Goal: Information Seeking & Learning: Check status

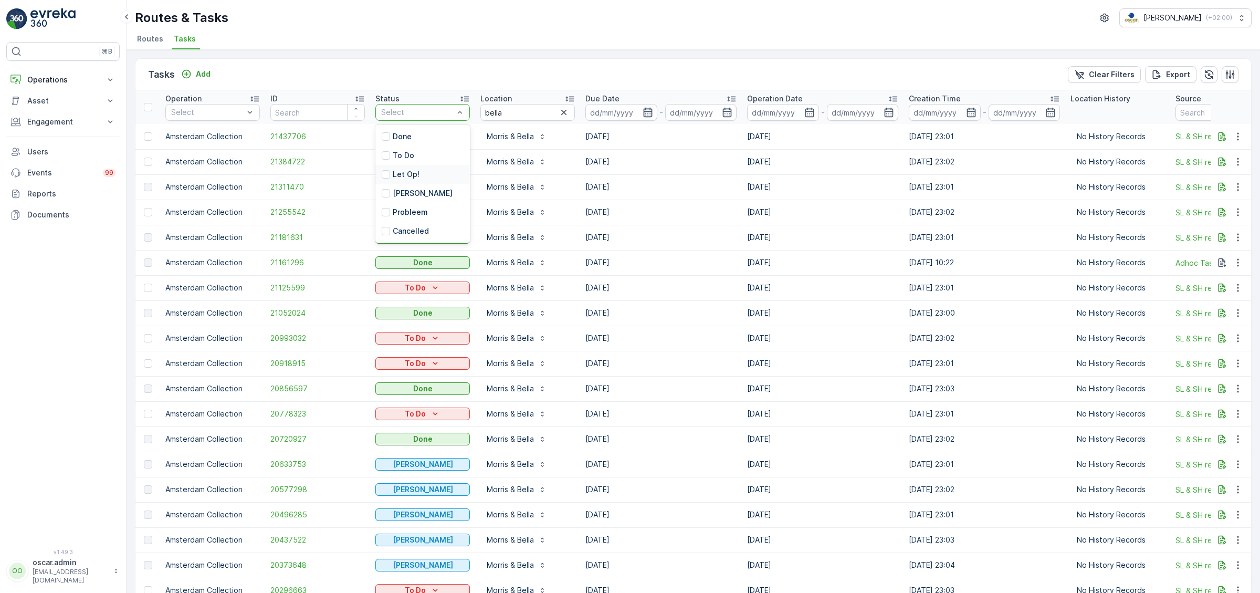
click at [648, 112] on icon "button" at bounding box center [647, 112] width 10 height 10
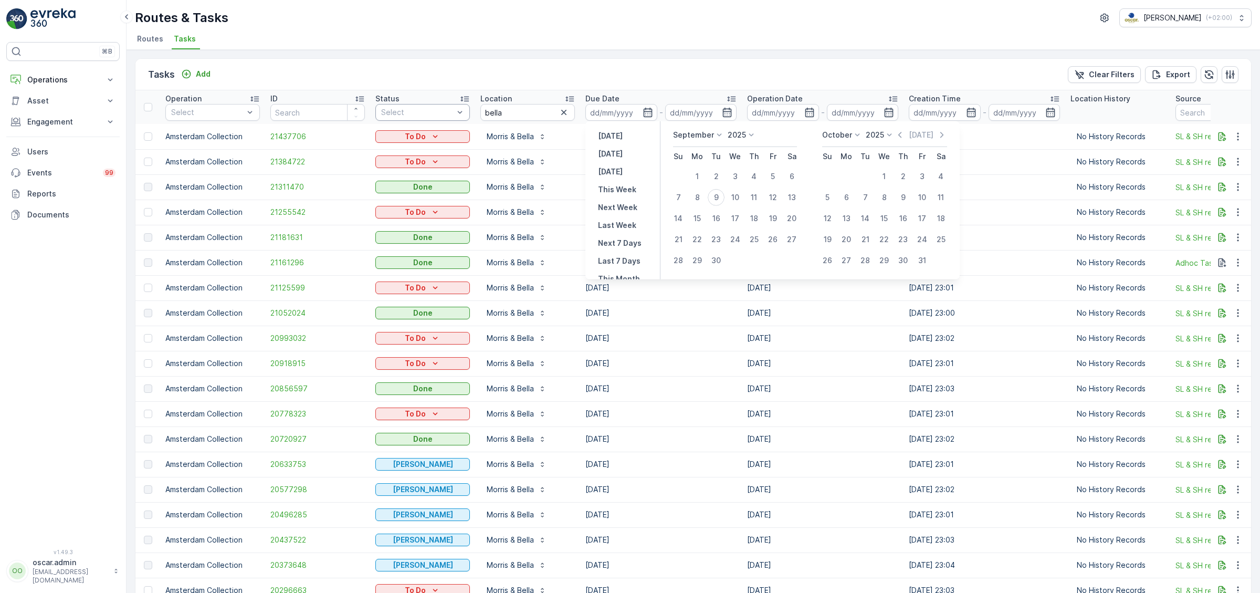
click at [714, 135] on icon at bounding box center [719, 135] width 10 height 10
click at [689, 170] on span "August" at bounding box center [691, 173] width 25 height 10
click at [773, 176] on div "1" at bounding box center [772, 176] width 17 height 17
type input "[DATE]"
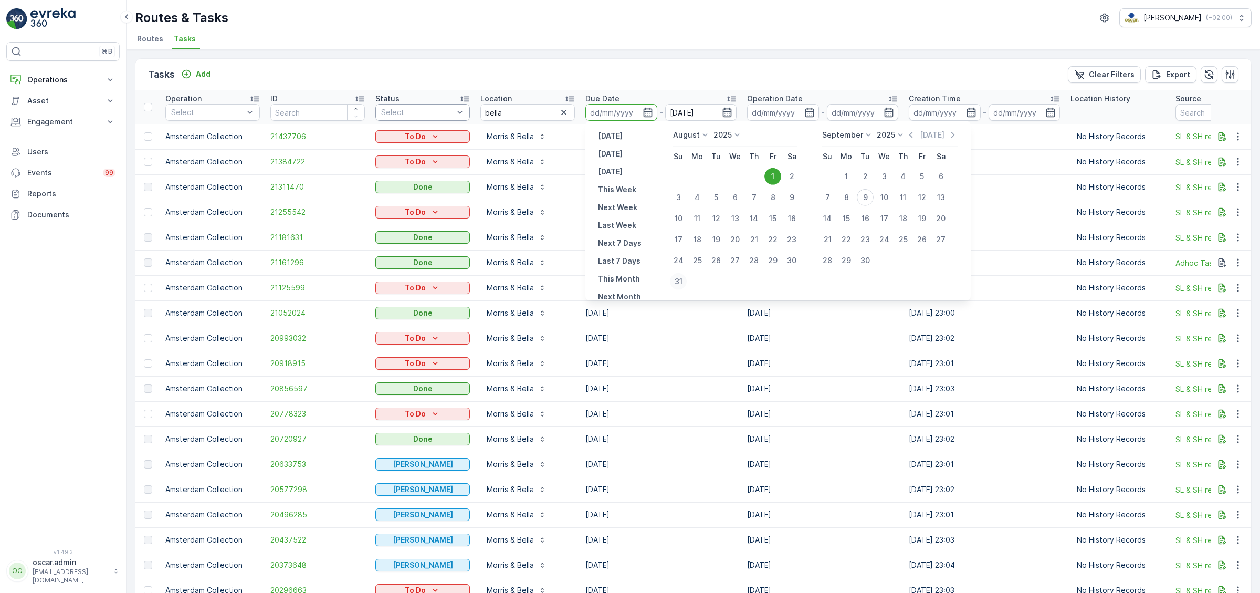
click at [673, 285] on div "31" at bounding box center [678, 281] width 17 height 17
type input "[DATE]"
click at [768, 177] on div "1" at bounding box center [772, 176] width 17 height 17
type input "[DATE]"
click at [678, 282] on div "31" at bounding box center [678, 281] width 17 height 17
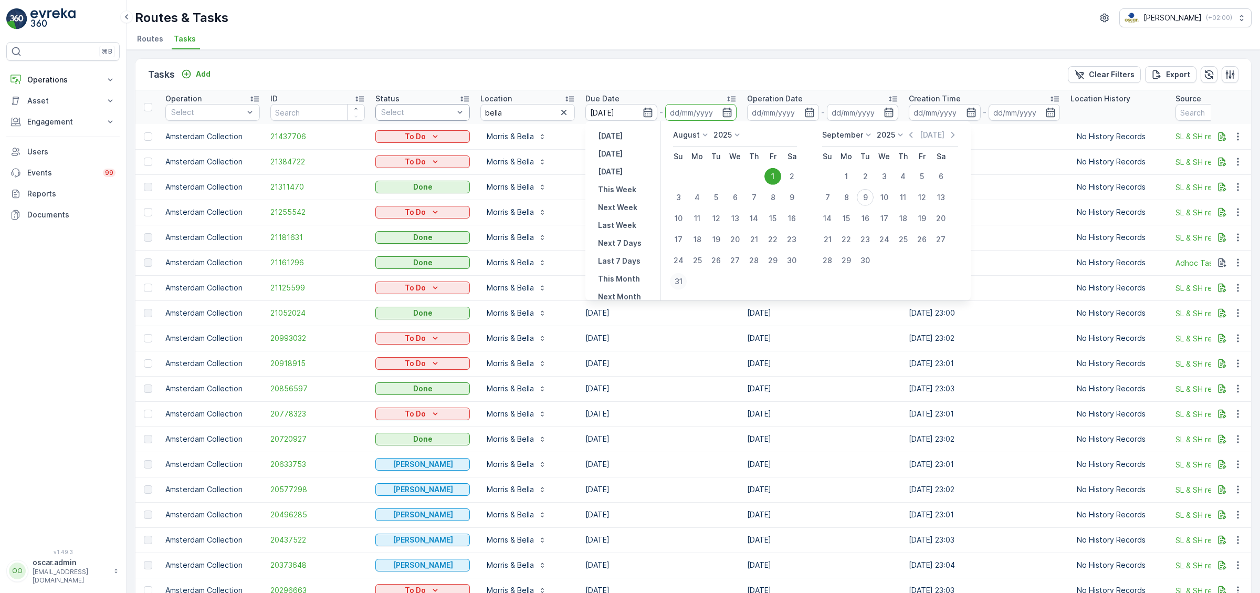
type input "[DATE]"
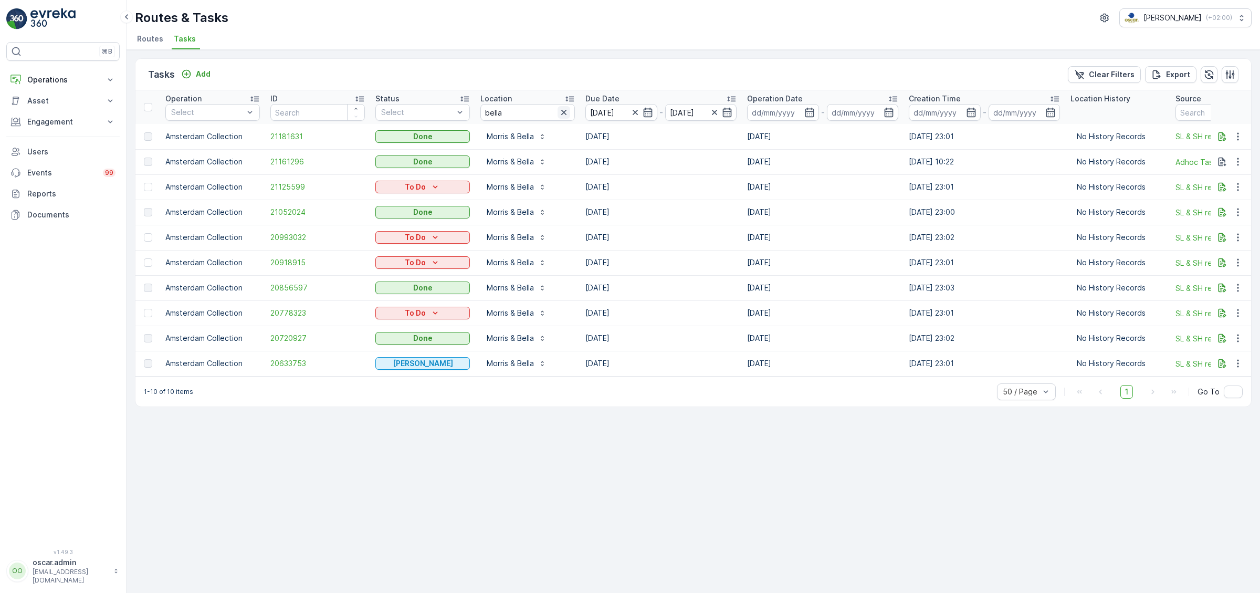
click at [565, 111] on icon "button" at bounding box center [563, 112] width 5 height 5
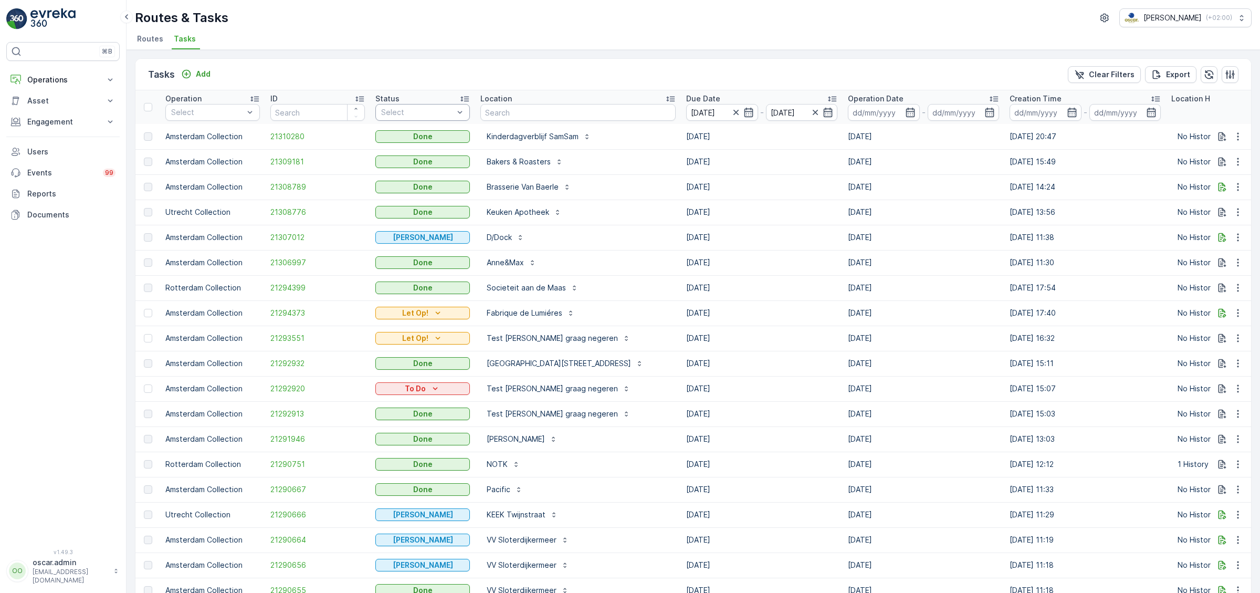
click at [456, 107] on div at bounding box center [459, 112] width 10 height 16
click at [384, 135] on div at bounding box center [386, 136] width 8 height 8
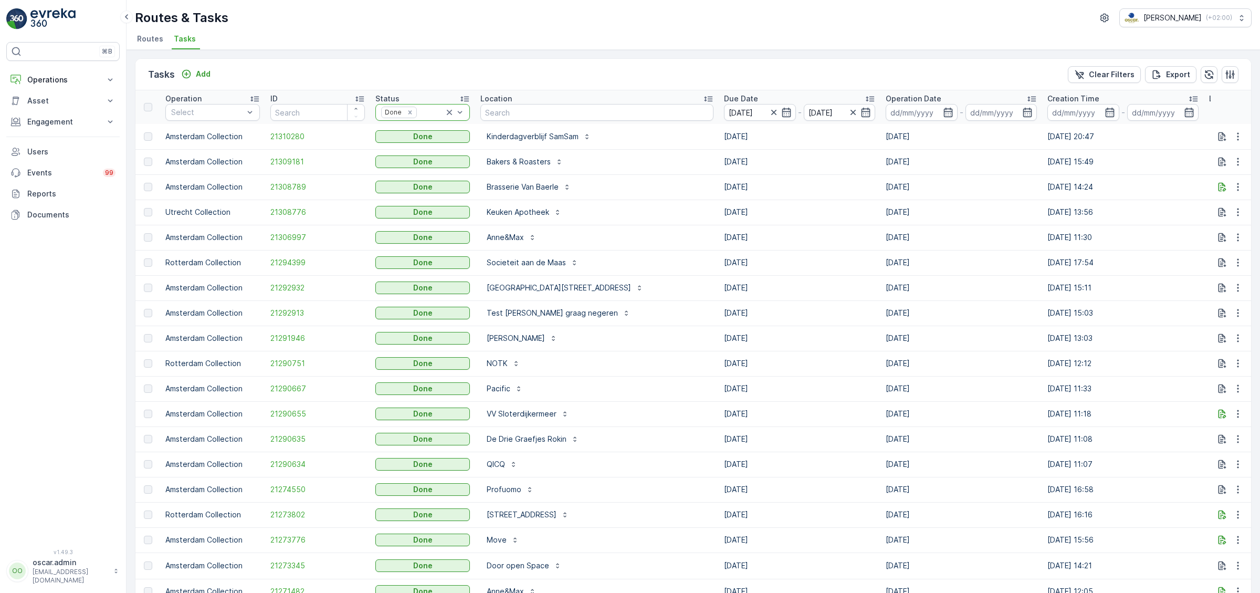
click at [449, 114] on icon at bounding box center [449, 112] width 10 height 10
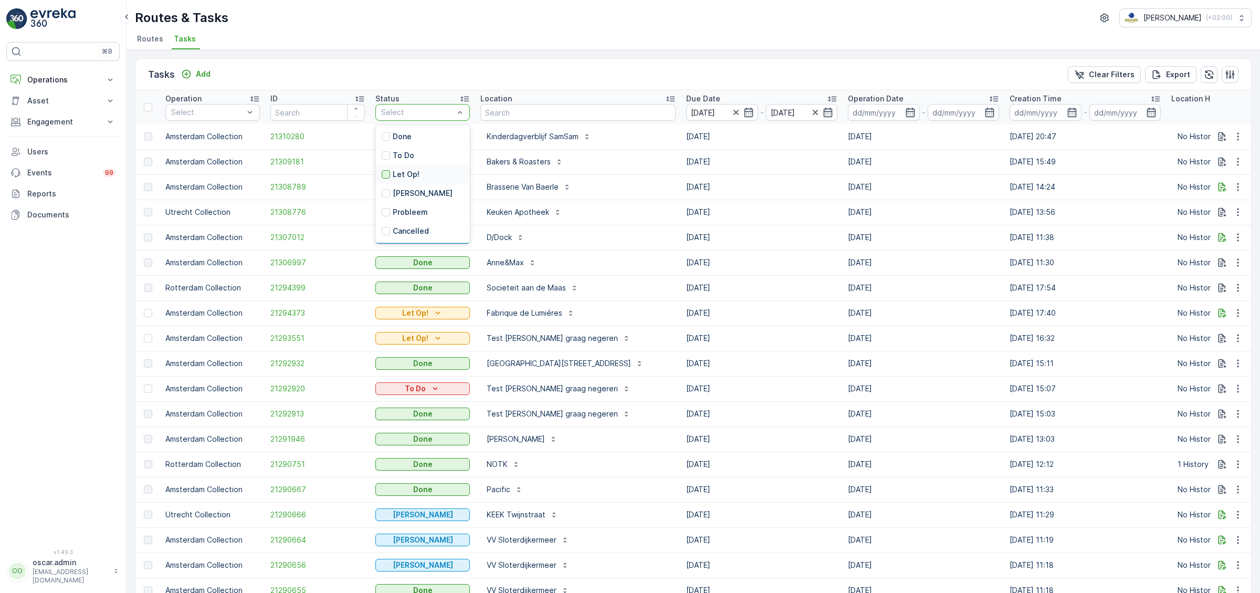
click at [387, 173] on div at bounding box center [386, 174] width 8 height 8
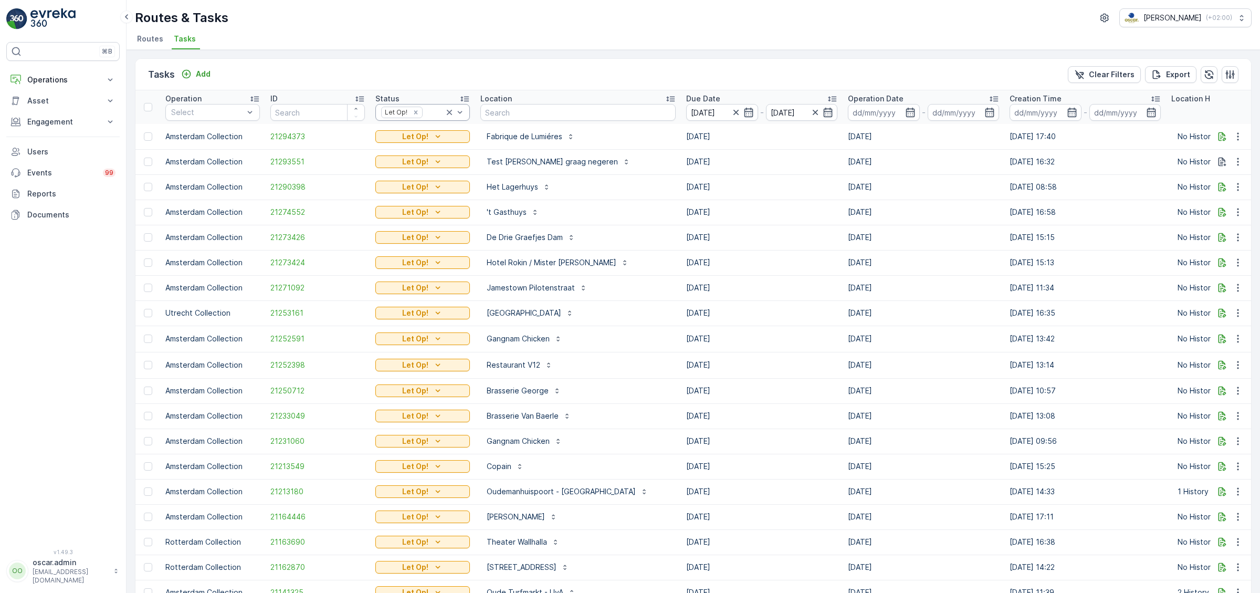
click at [447, 114] on icon at bounding box center [449, 112] width 10 height 10
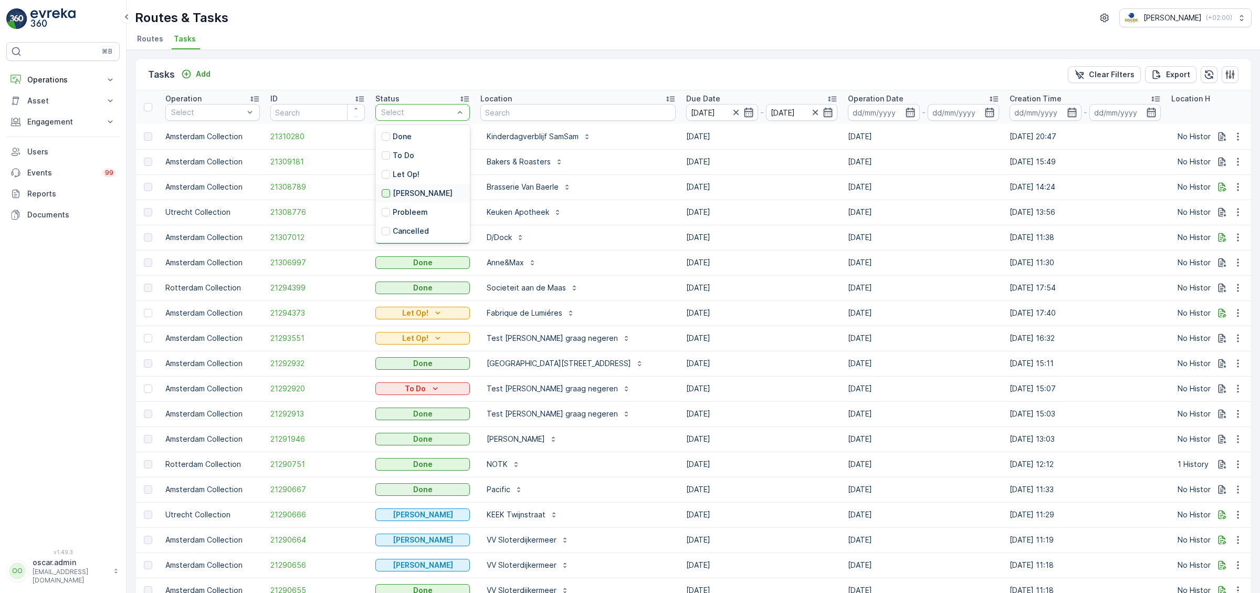
click at [386, 193] on div at bounding box center [386, 193] width 8 height 8
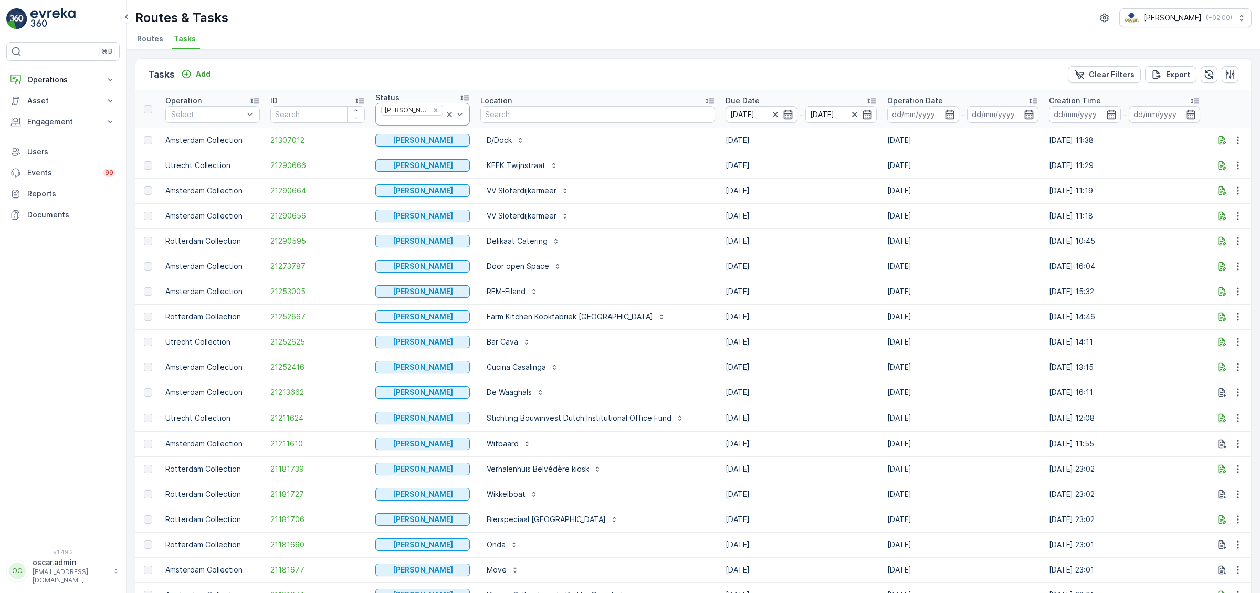
click at [447, 116] on icon at bounding box center [449, 114] width 10 height 10
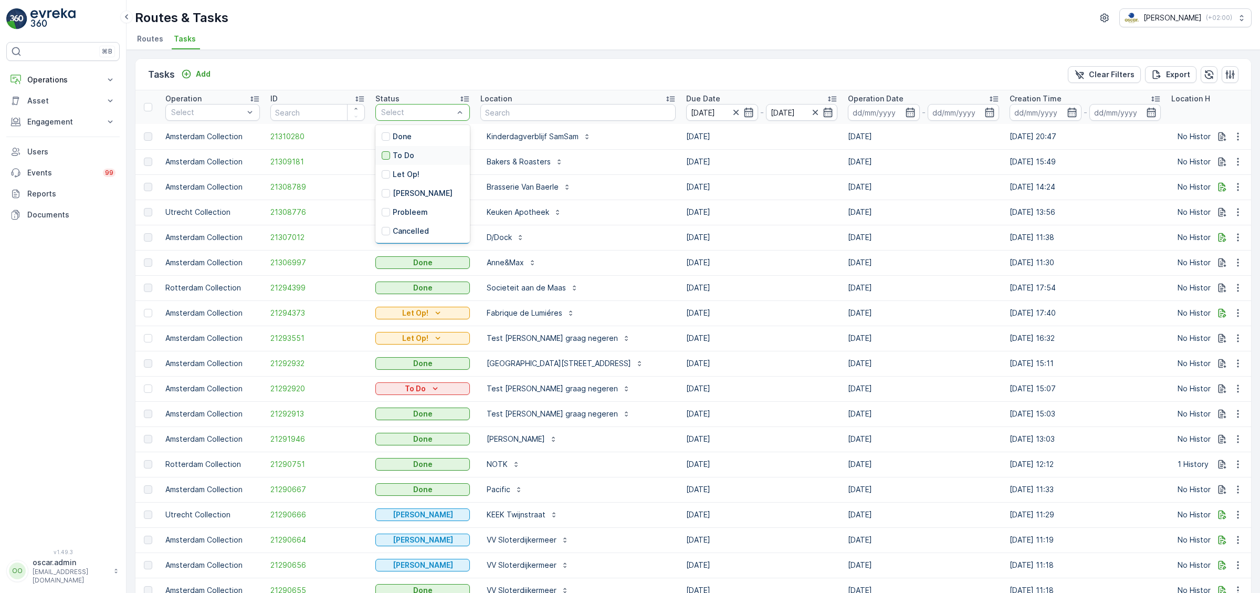
click at [387, 157] on div at bounding box center [386, 155] width 8 height 8
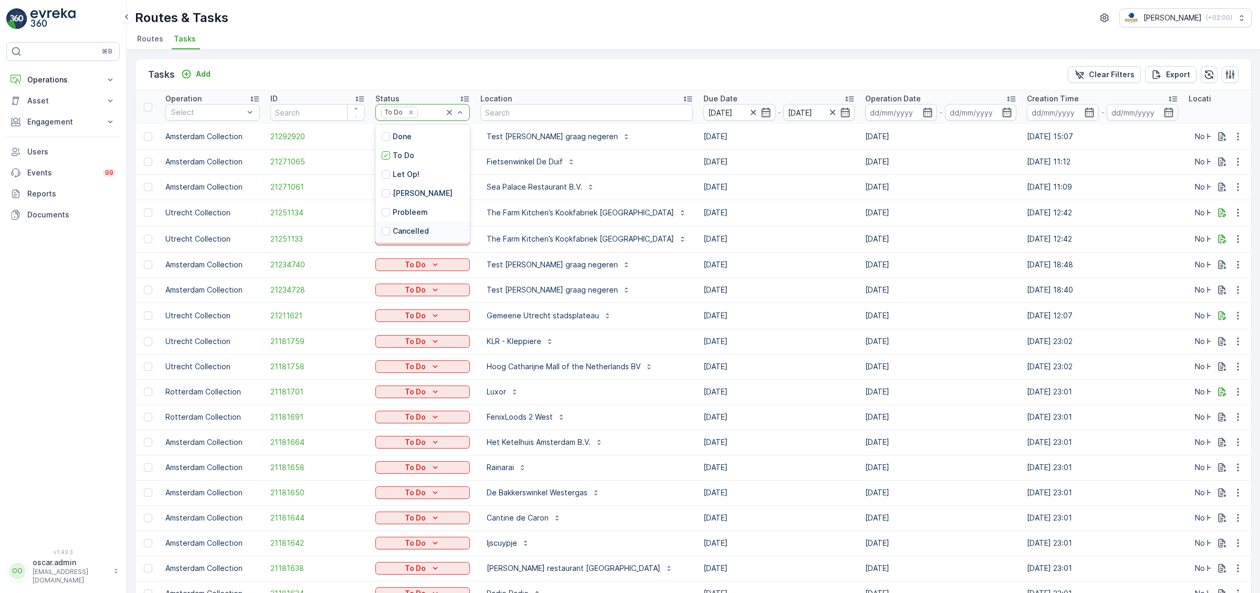
click at [400, 232] on p "Cancelled" at bounding box center [411, 231] width 36 height 10
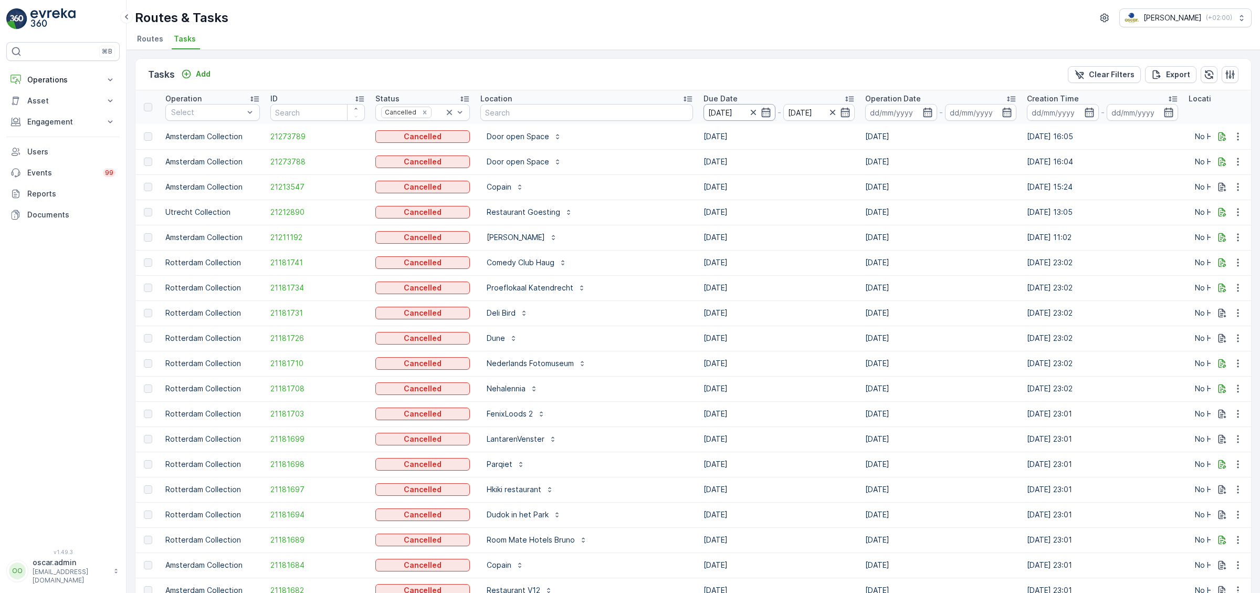
click at [721, 114] on input "[DATE]" at bounding box center [739, 112] width 72 height 17
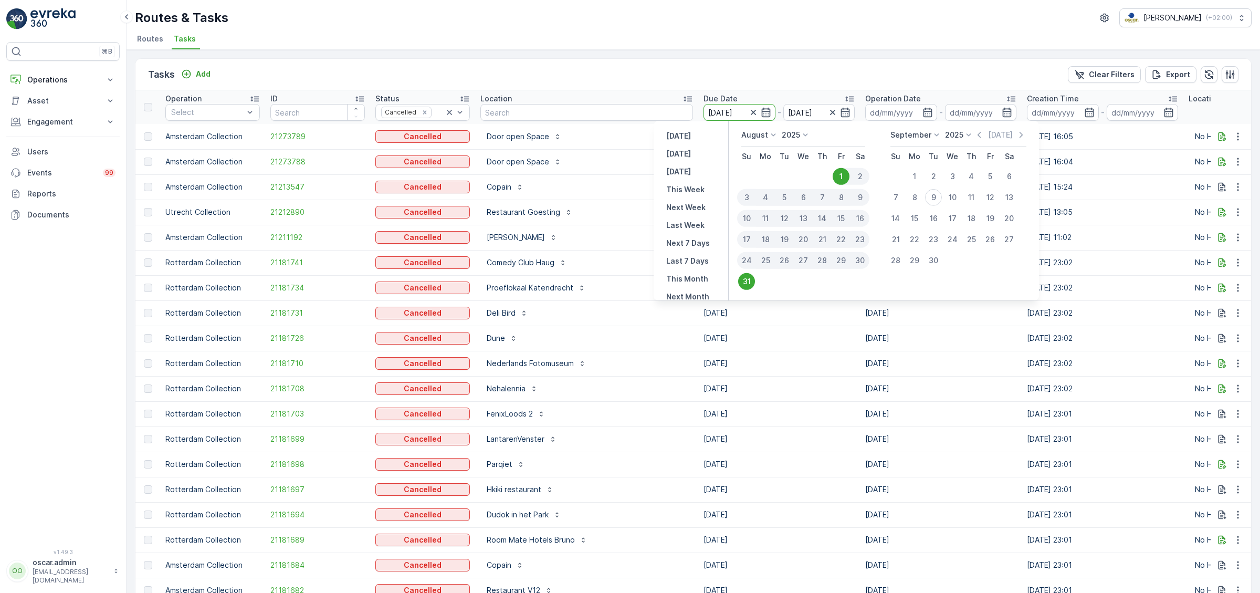
click at [768, 133] on icon at bounding box center [773, 135] width 10 height 10
click at [756, 188] on span "July" at bounding box center [754, 190] width 14 height 10
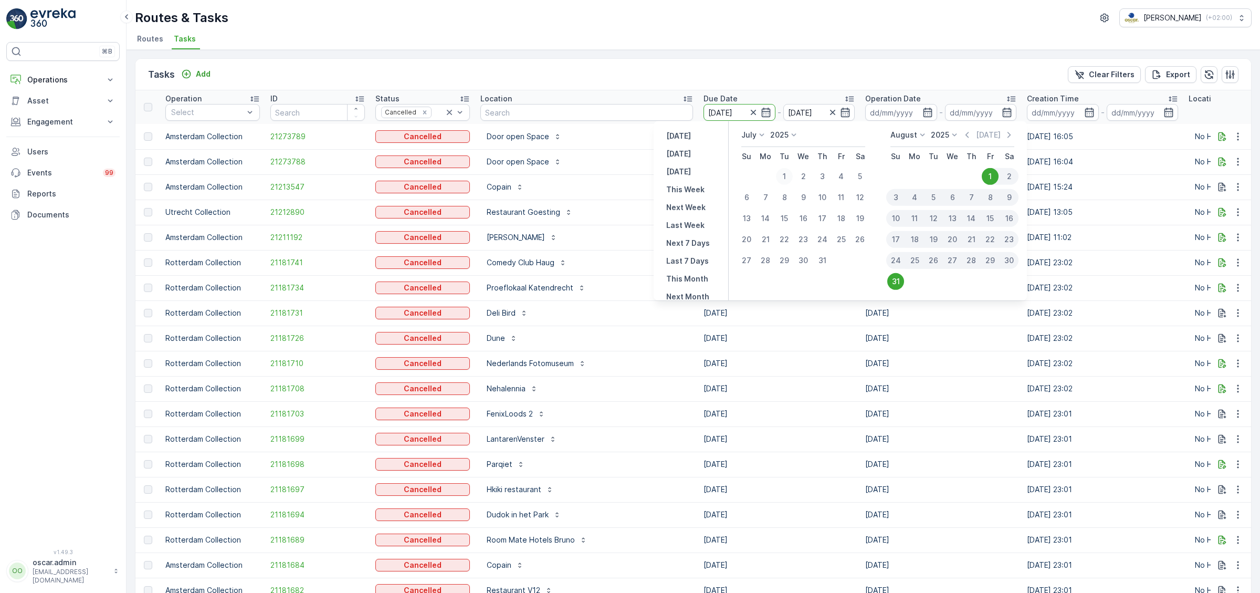
click at [784, 175] on div "1" at bounding box center [784, 176] width 17 height 17
type input "[DATE]"
click at [821, 261] on div "31" at bounding box center [821, 260] width 19 height 17
type input "[DATE]"
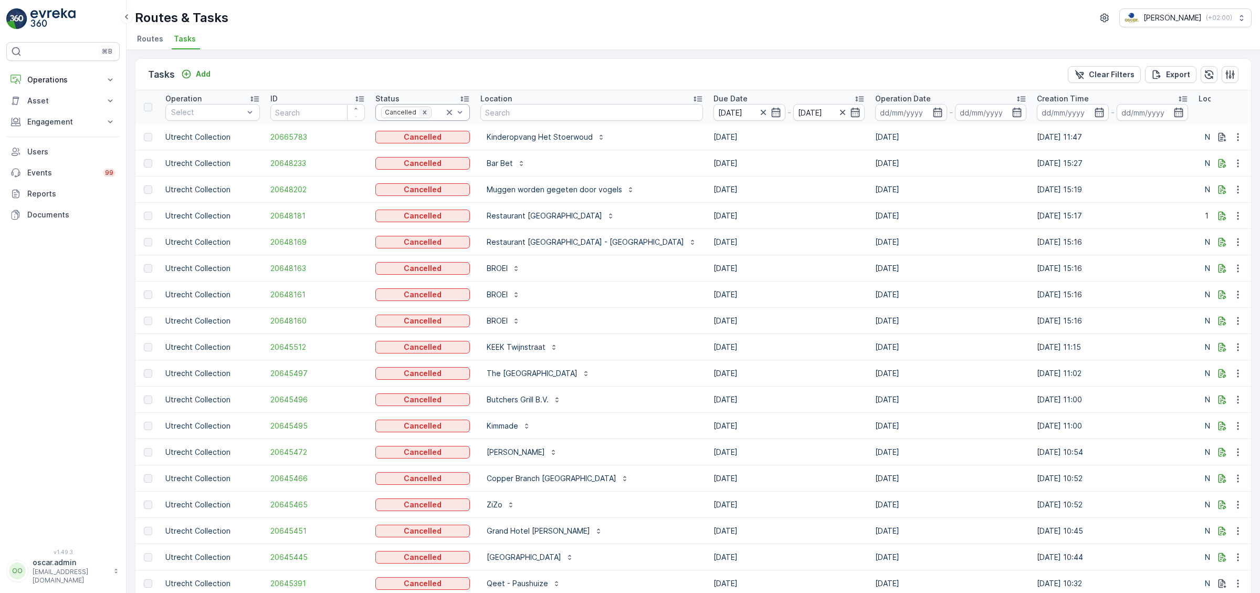
click at [423, 112] on icon "Remove Cancelled" at bounding box center [424, 112] width 7 height 7
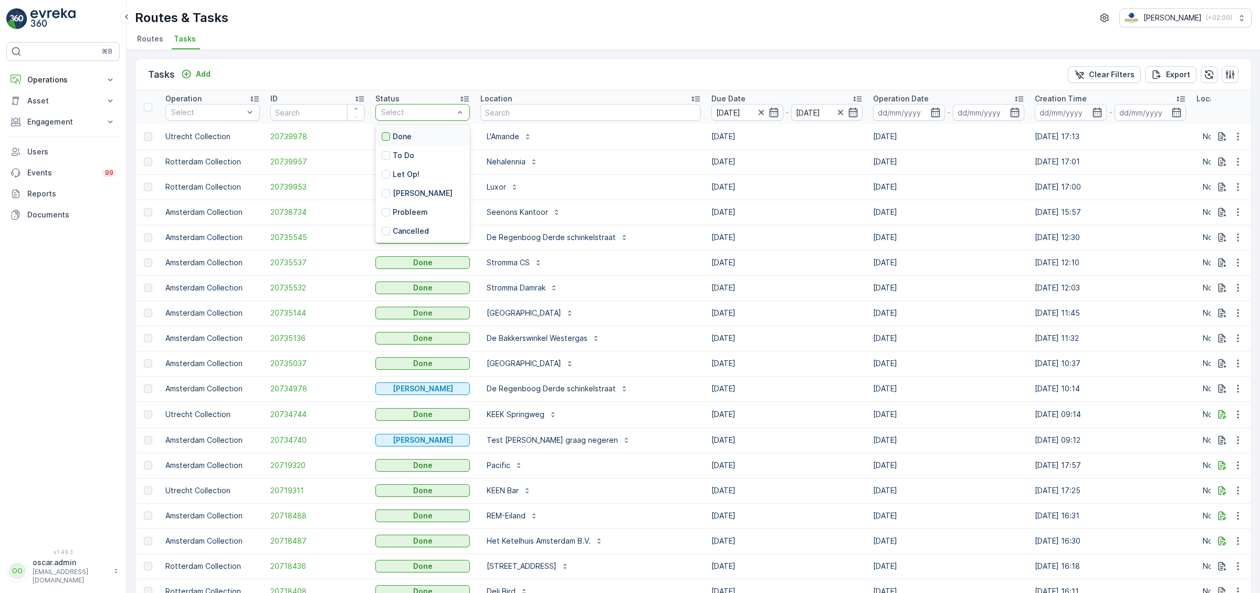
click at [385, 133] on div at bounding box center [386, 136] width 8 height 8
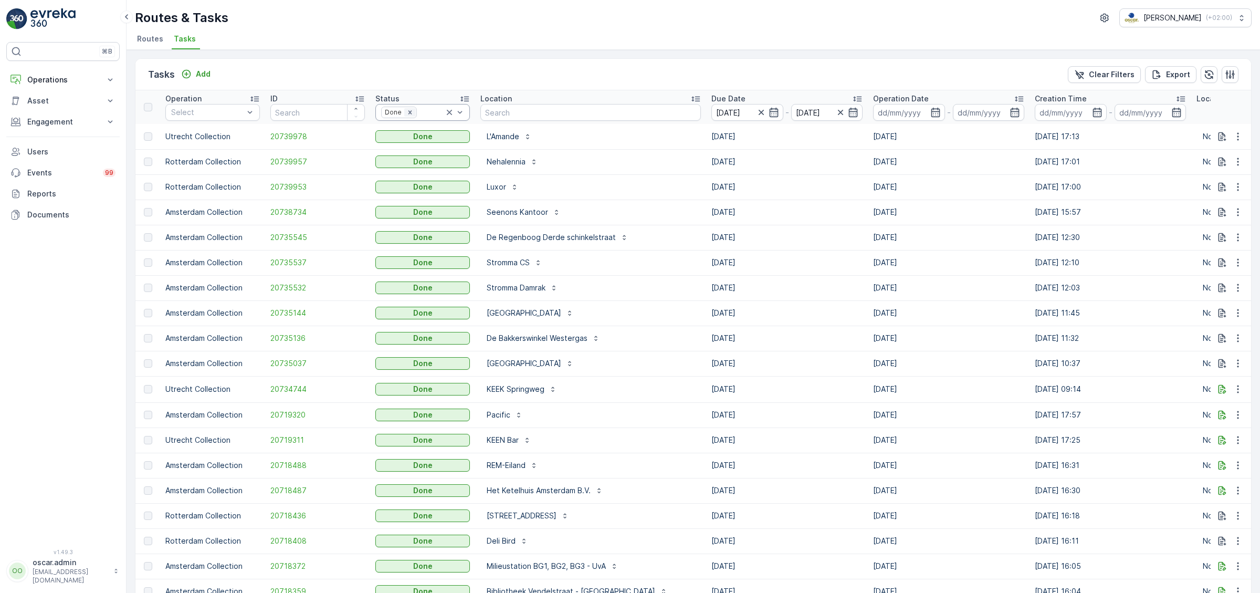
click at [412, 111] on div "Remove Done" at bounding box center [410, 112] width 12 height 8
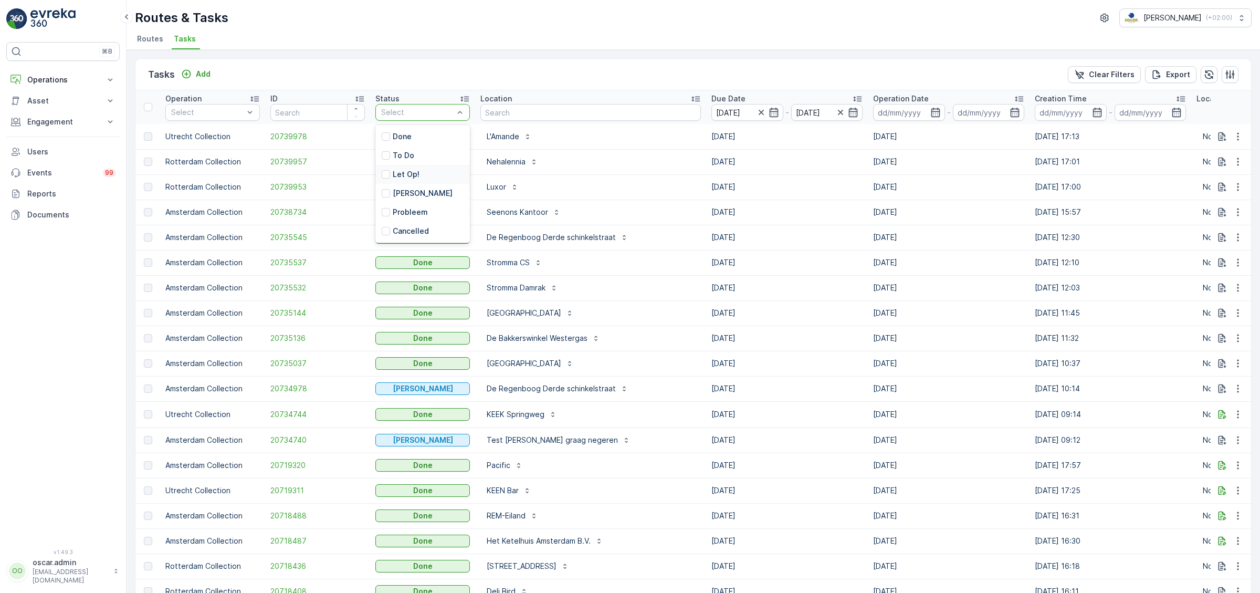
click at [406, 172] on p "Let Op!" at bounding box center [406, 174] width 27 height 10
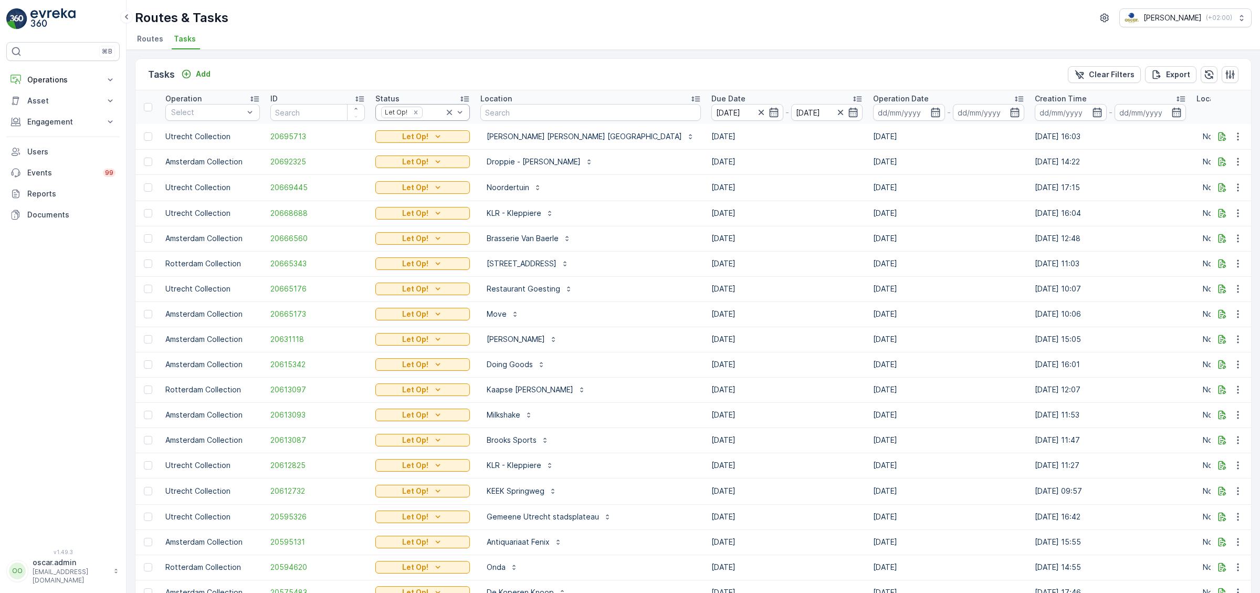
click at [448, 108] on icon at bounding box center [449, 112] width 10 height 10
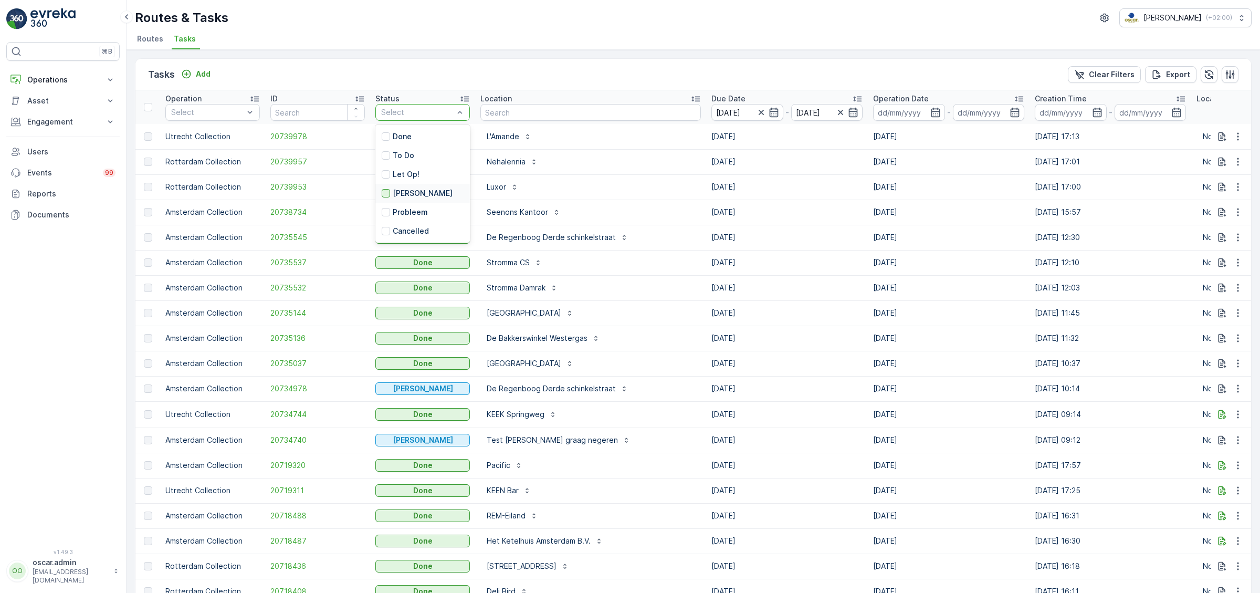
click at [388, 193] on div at bounding box center [386, 193] width 8 height 8
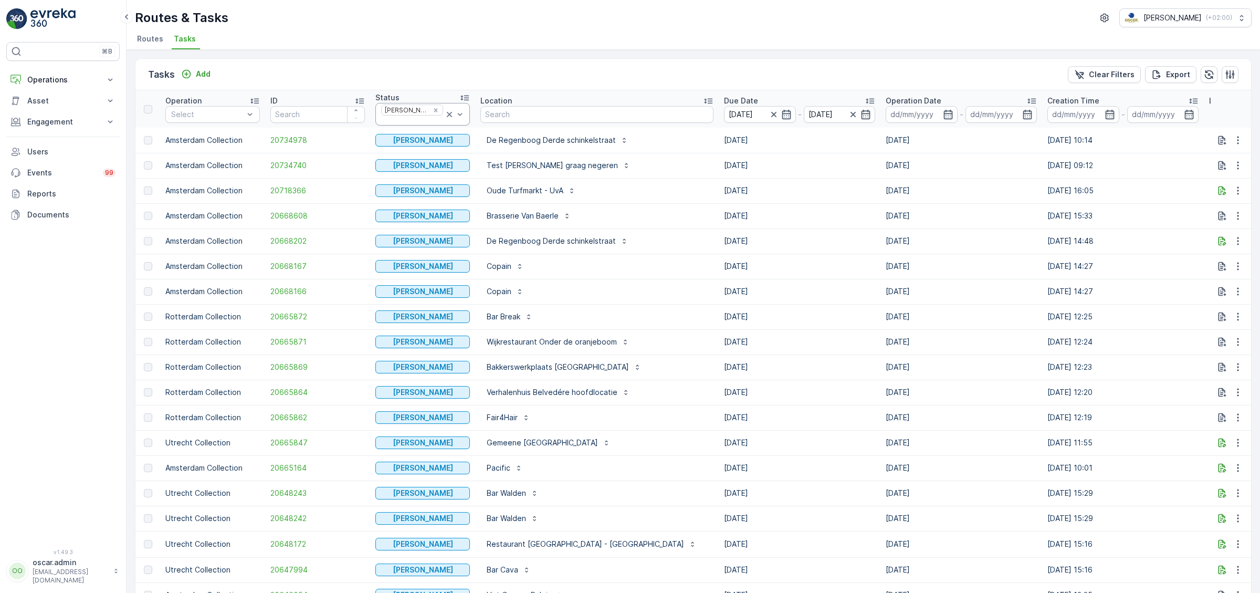
click at [447, 112] on icon at bounding box center [449, 114] width 10 height 10
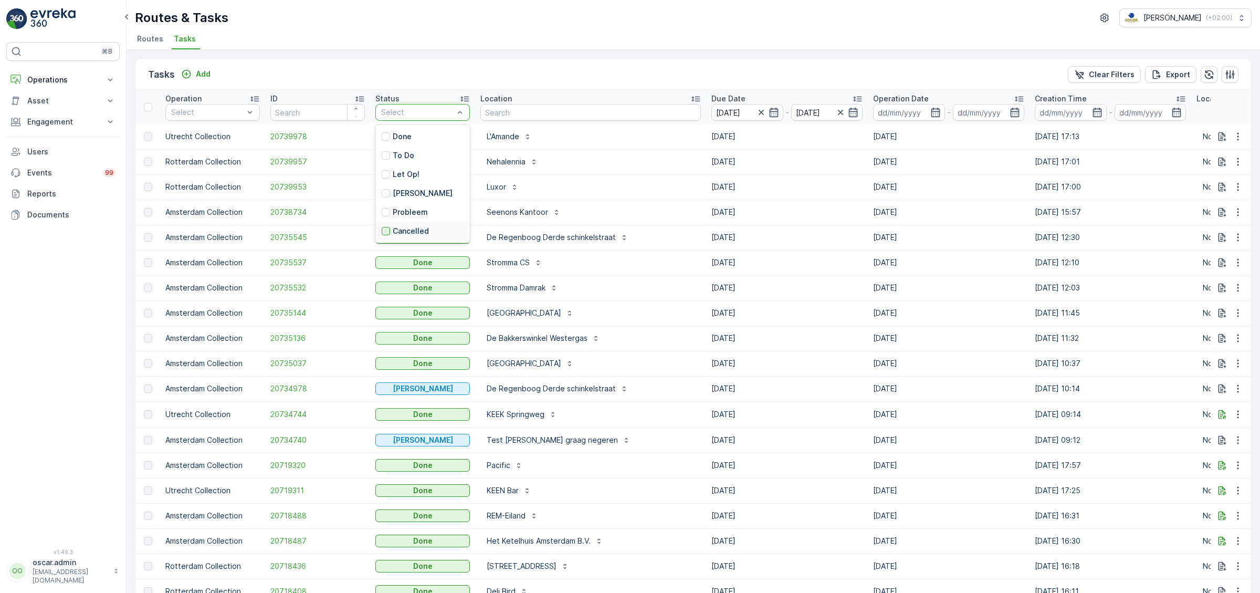
click at [386, 229] on div at bounding box center [386, 231] width 8 height 8
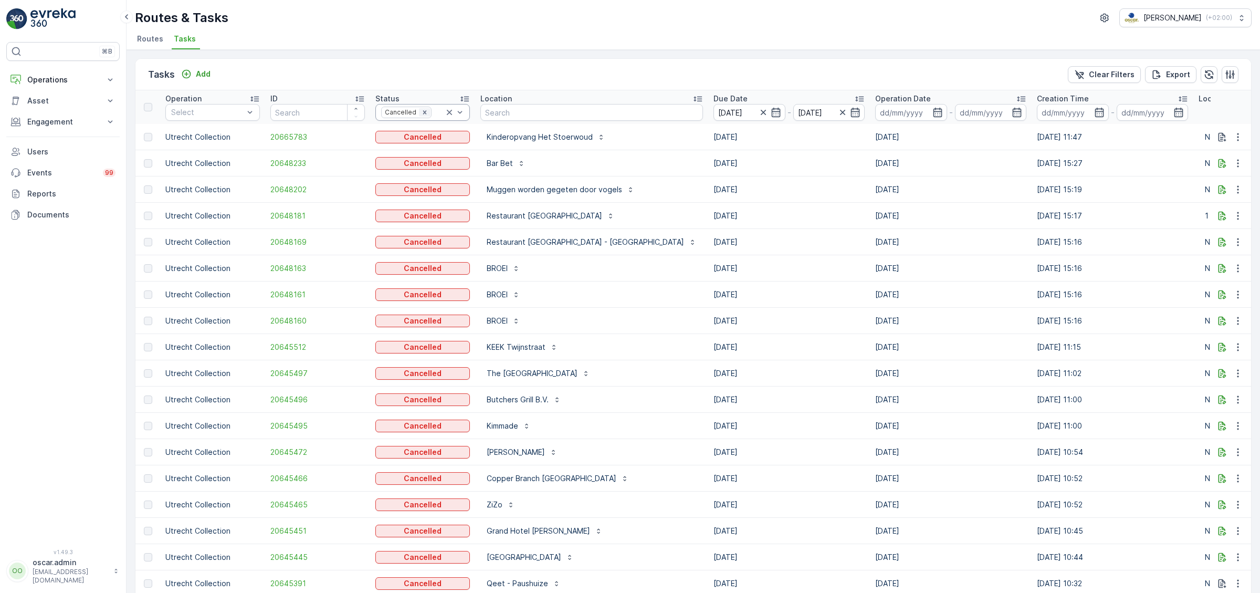
click at [424, 111] on icon "Remove Cancelled" at bounding box center [424, 112] width 7 height 7
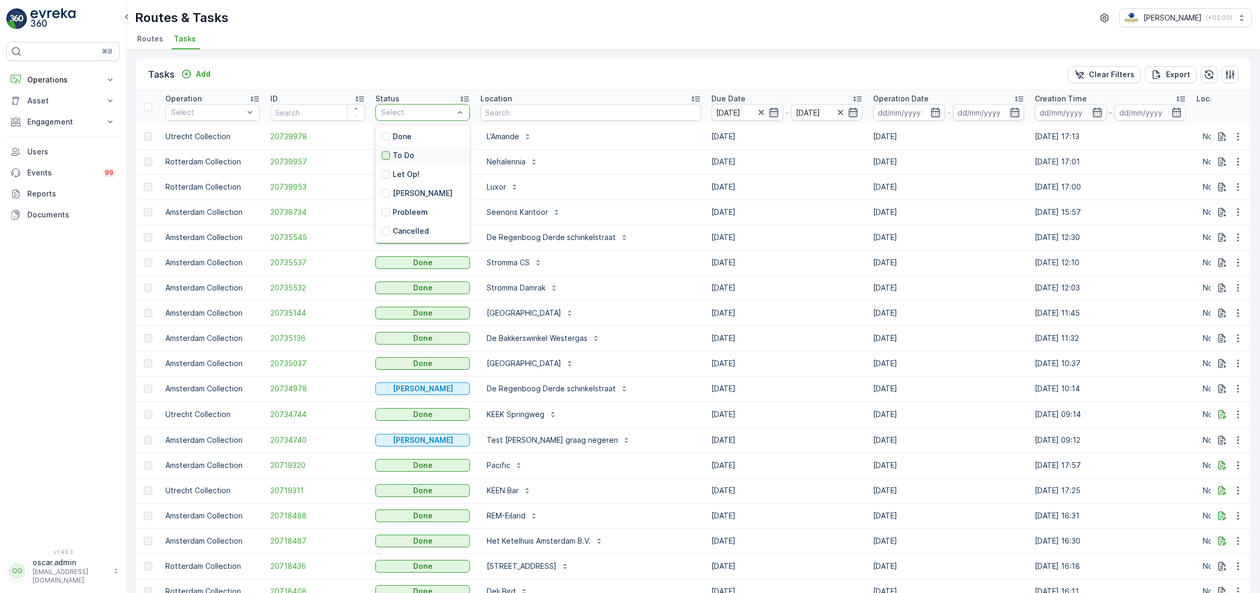
click at [385, 156] on div at bounding box center [386, 155] width 8 height 8
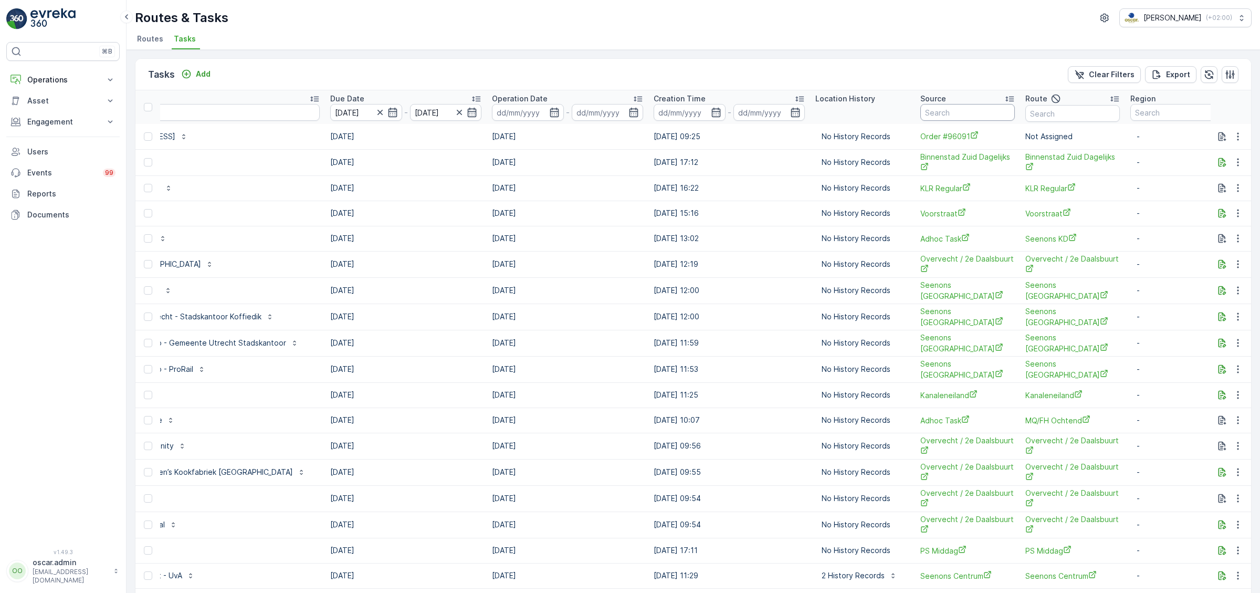
click at [935, 115] on input "text" at bounding box center [967, 112] width 94 height 17
type input "WG"
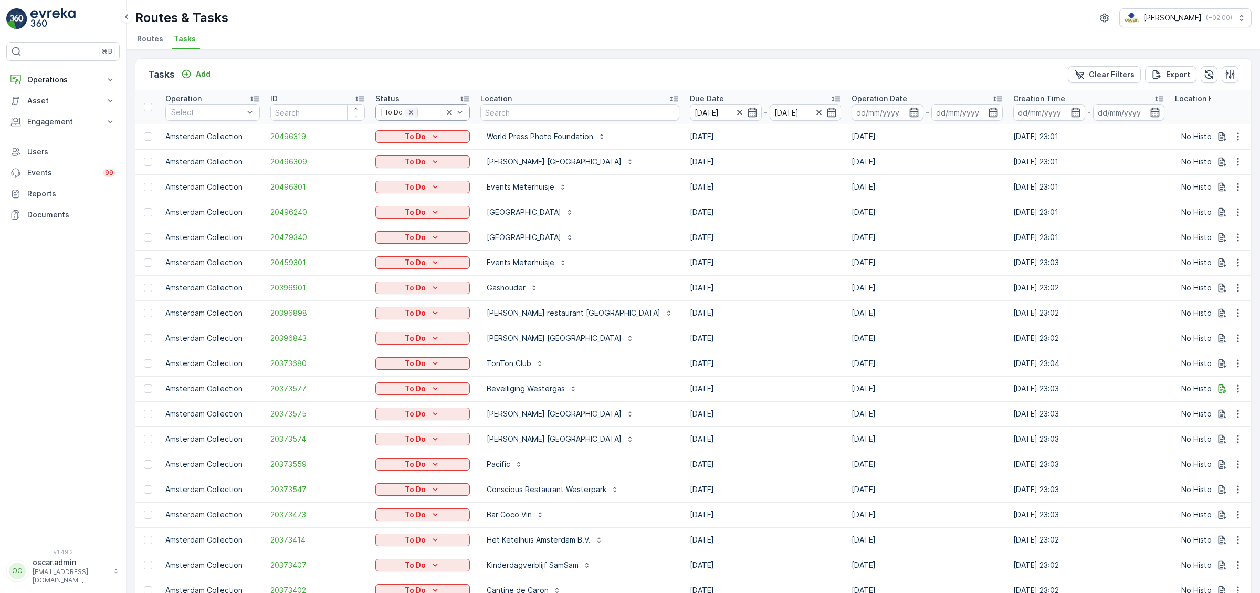
click at [410, 114] on icon "Remove To Do" at bounding box center [410, 112] width 7 height 7
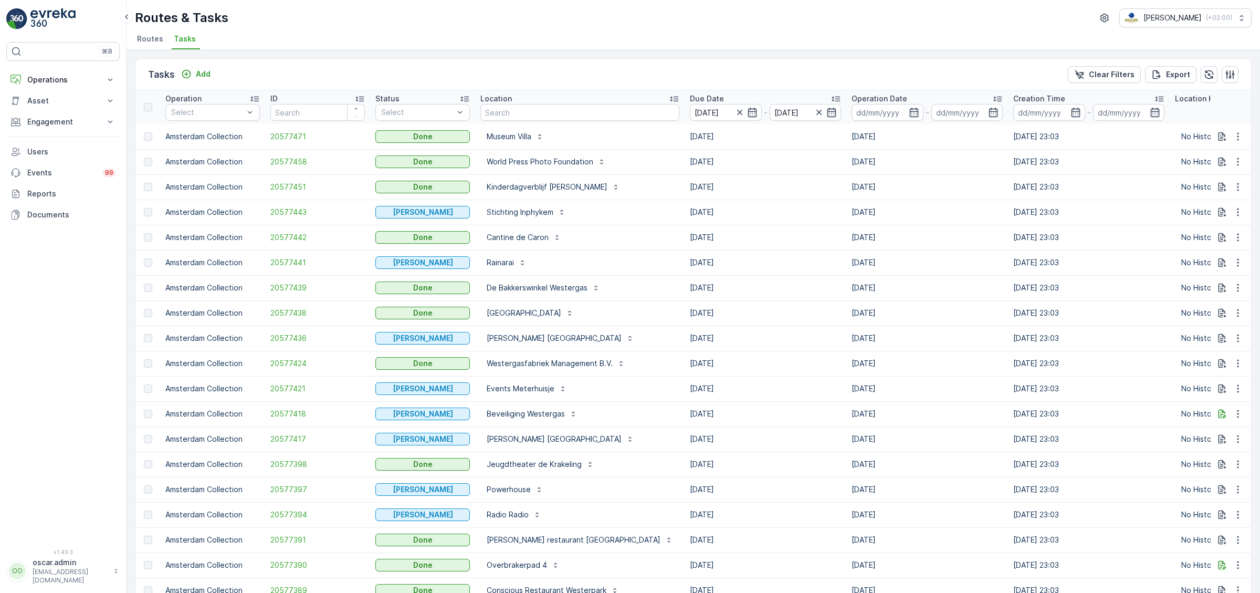
scroll to position [0, 329]
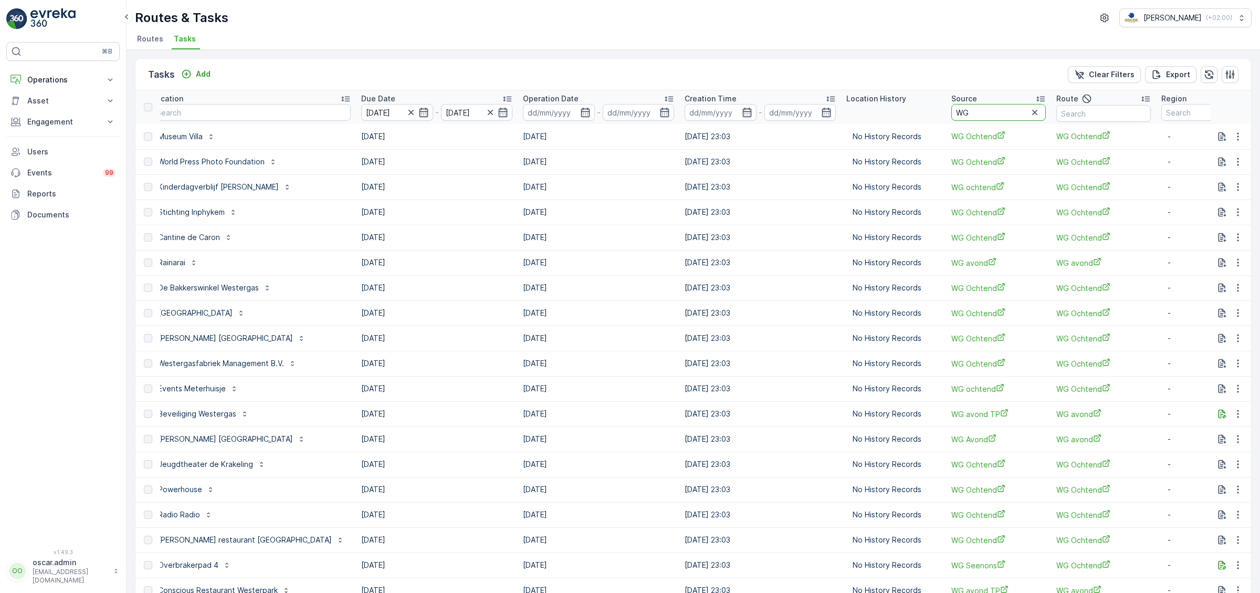
click at [951, 108] on input "WG" at bounding box center [998, 112] width 94 height 17
type input "W"
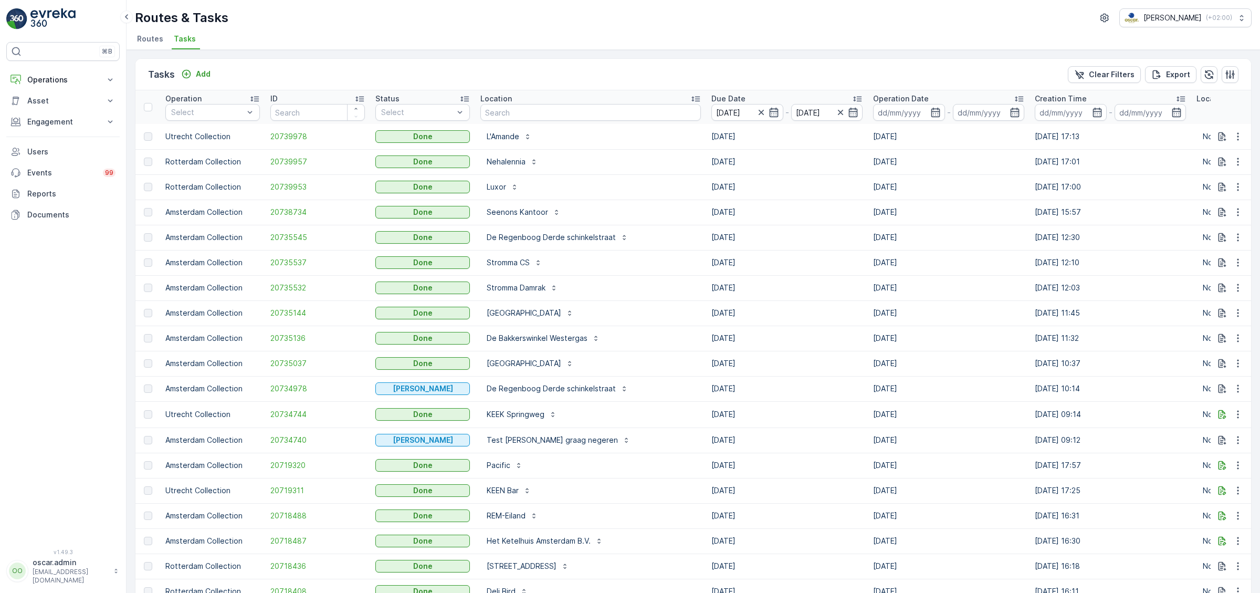
scroll to position [0, 330]
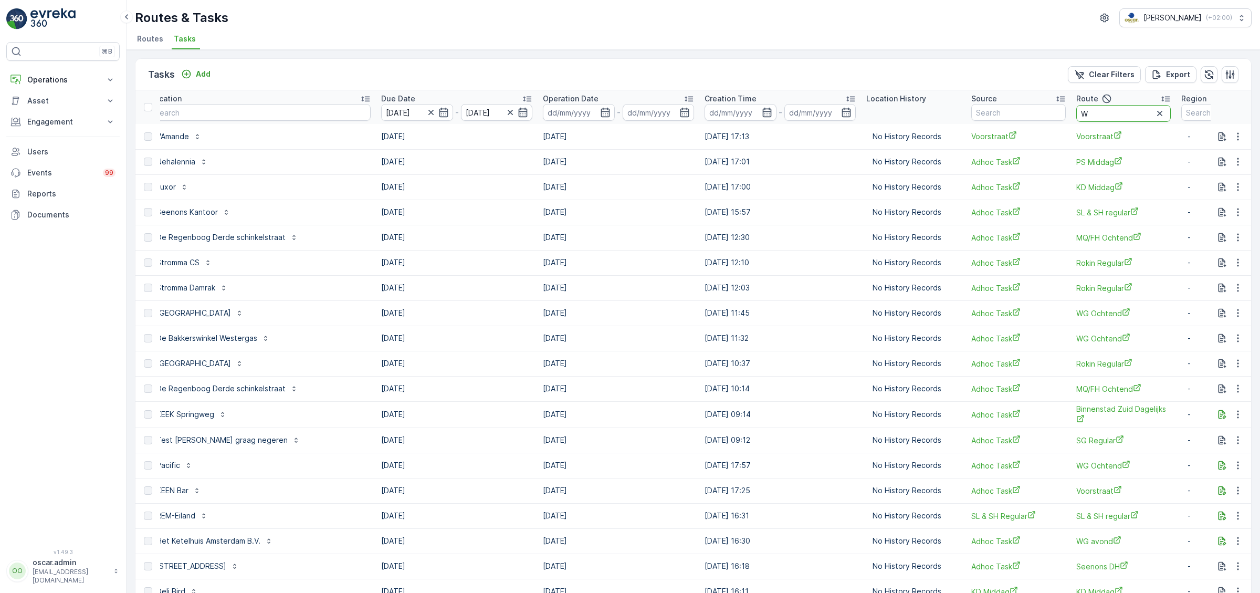
type input "WG"
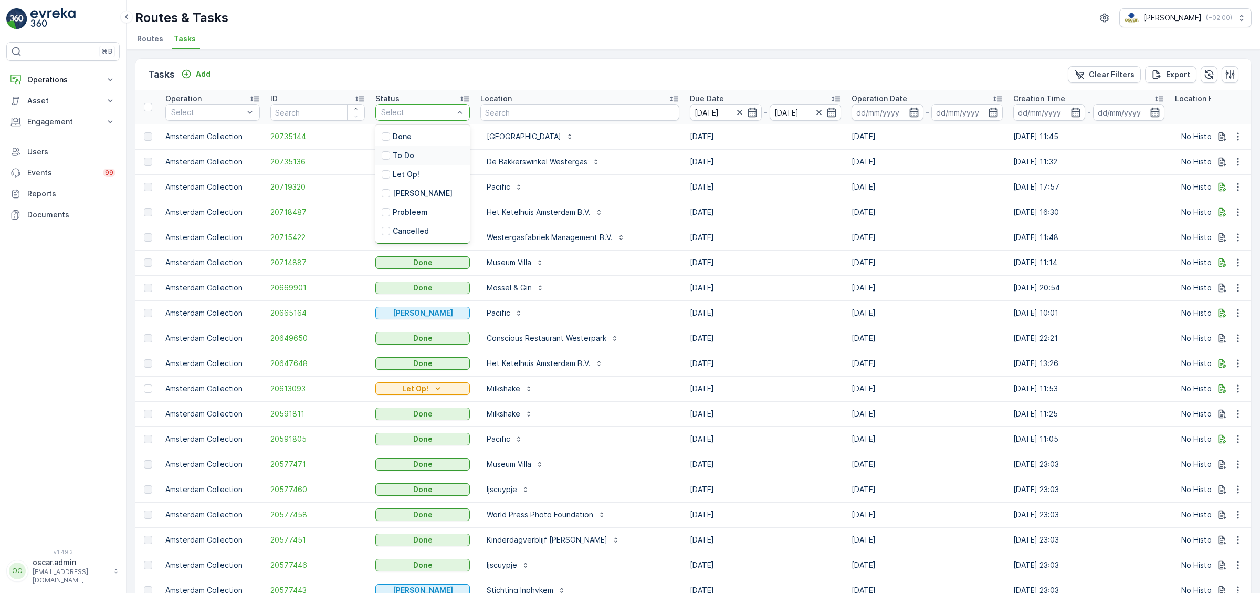
click at [411, 154] on p "To Do" at bounding box center [404, 155] width 22 height 10
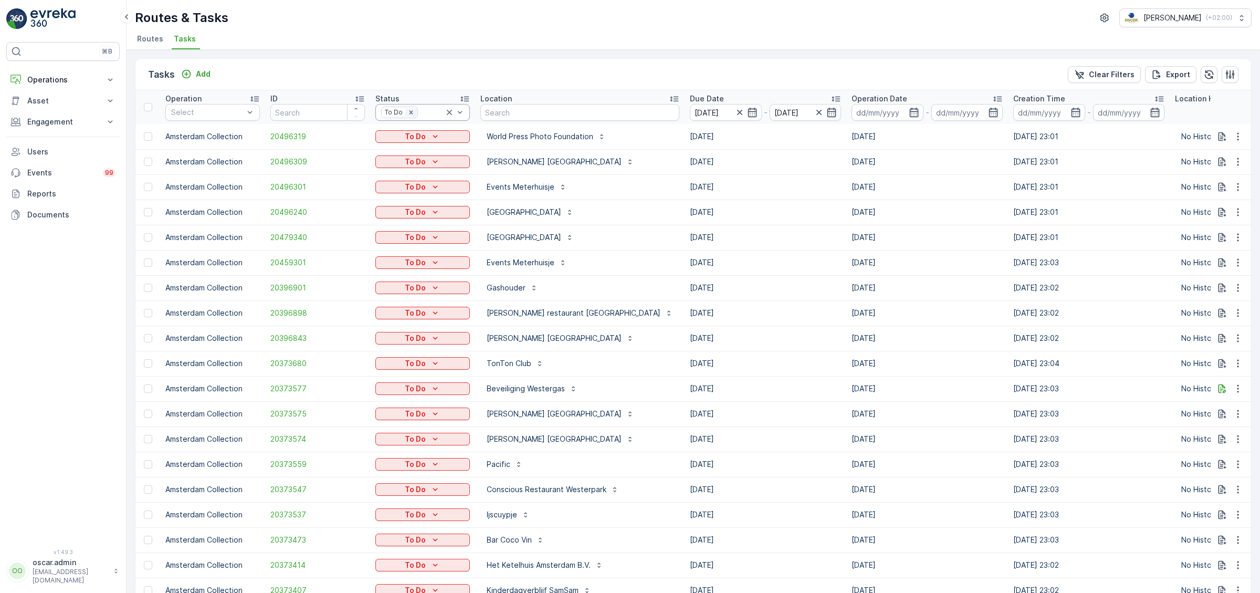
click at [414, 112] on icon "Remove To Do" at bounding box center [410, 112] width 7 height 7
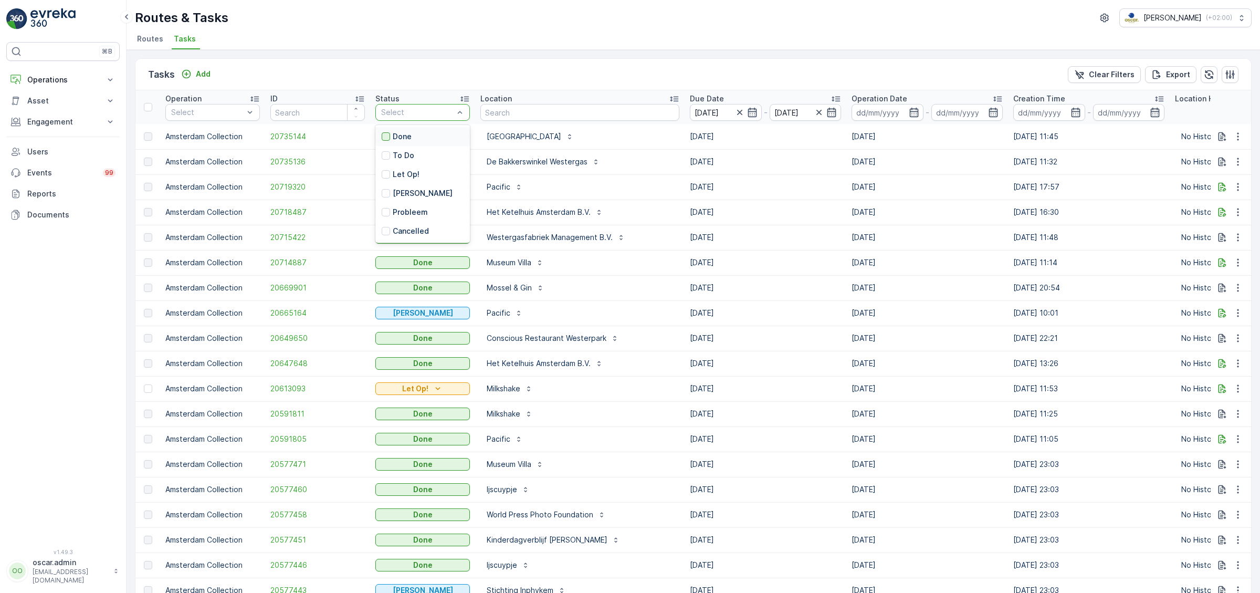
click at [383, 133] on div at bounding box center [386, 136] width 8 height 8
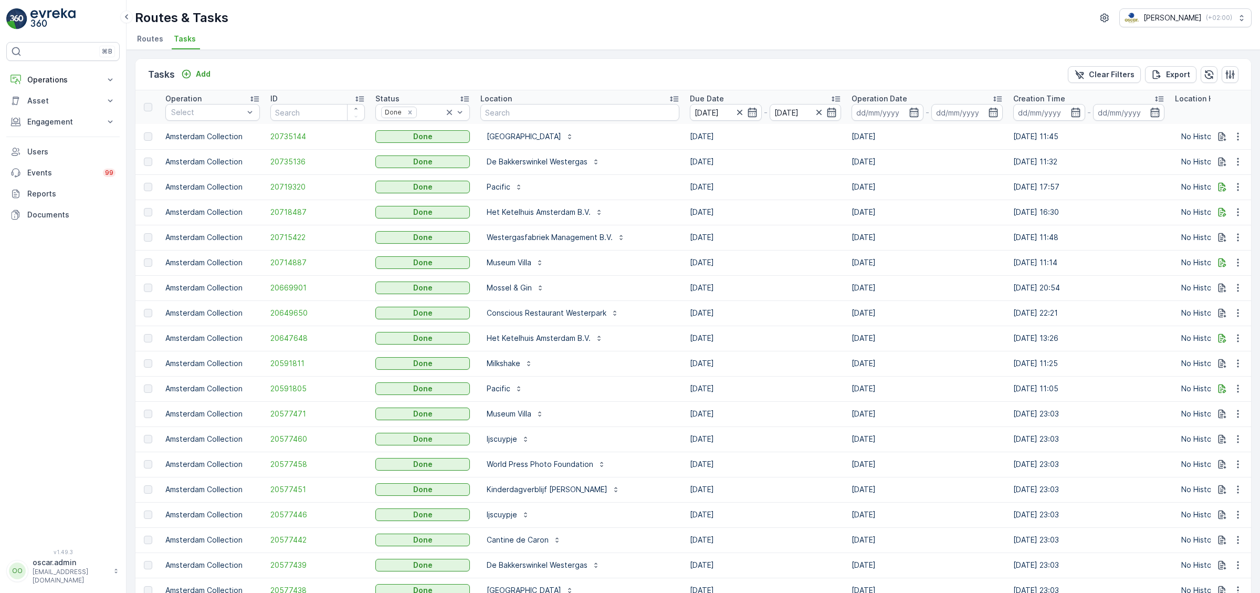
scroll to position [829, 0]
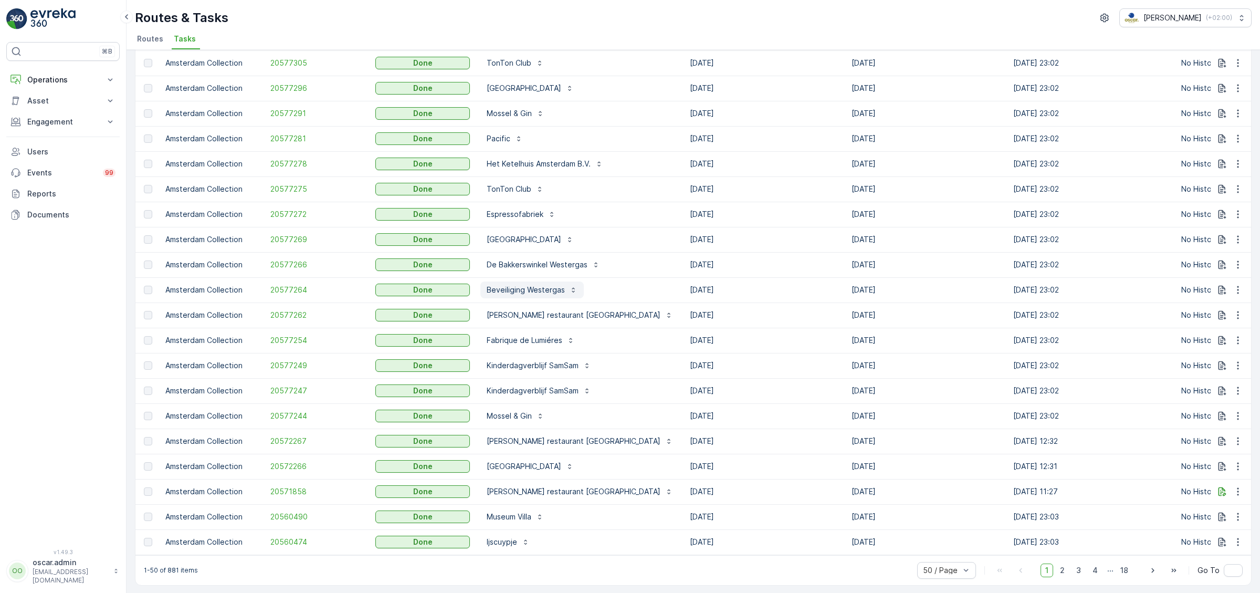
click at [501, 294] on p "Beveiliging Westergas" at bounding box center [525, 289] width 78 height 10
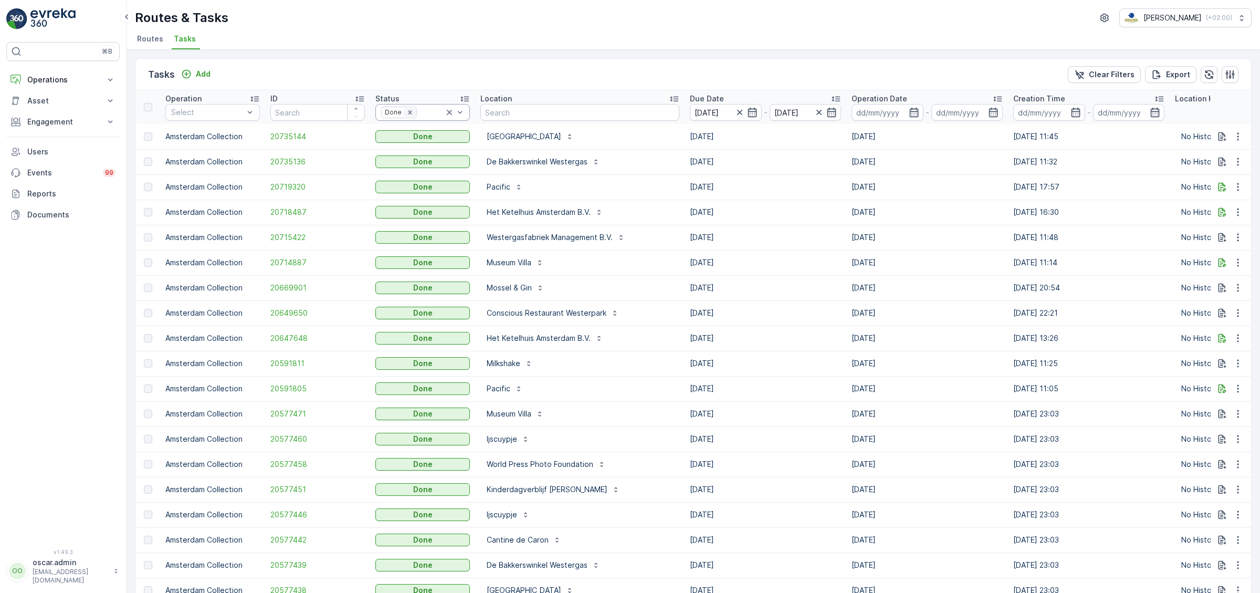
click at [411, 113] on icon "Remove Done" at bounding box center [409, 112] width 7 height 7
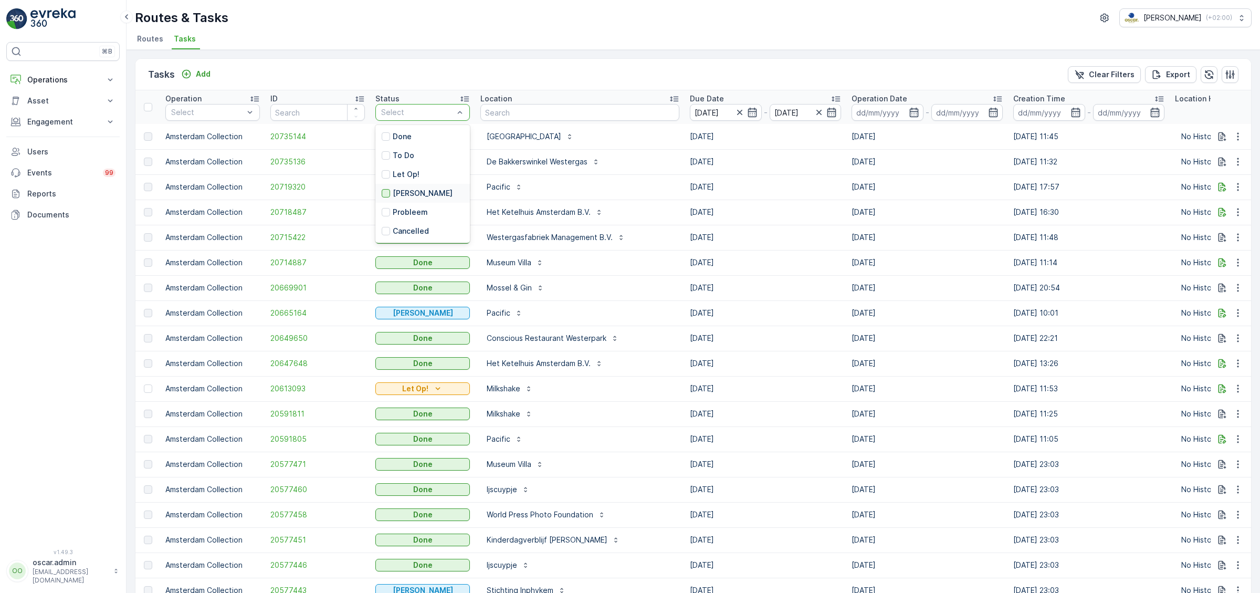
click at [385, 194] on div at bounding box center [386, 193] width 8 height 8
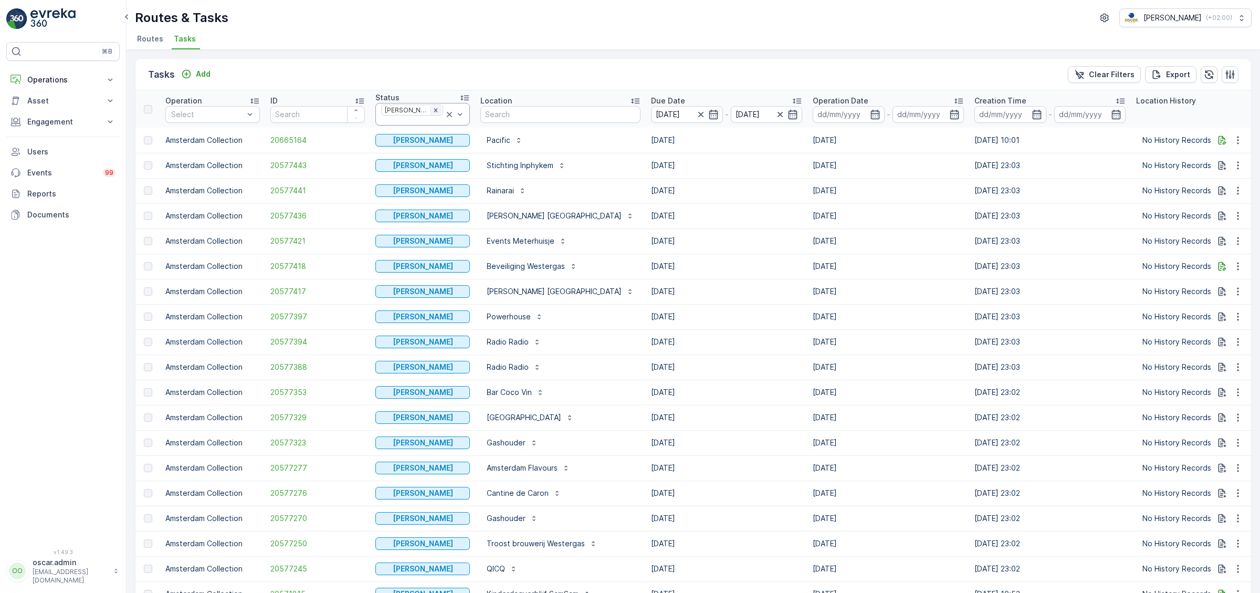
click at [432, 114] on icon "Remove Geen Afval" at bounding box center [435, 110] width 7 height 7
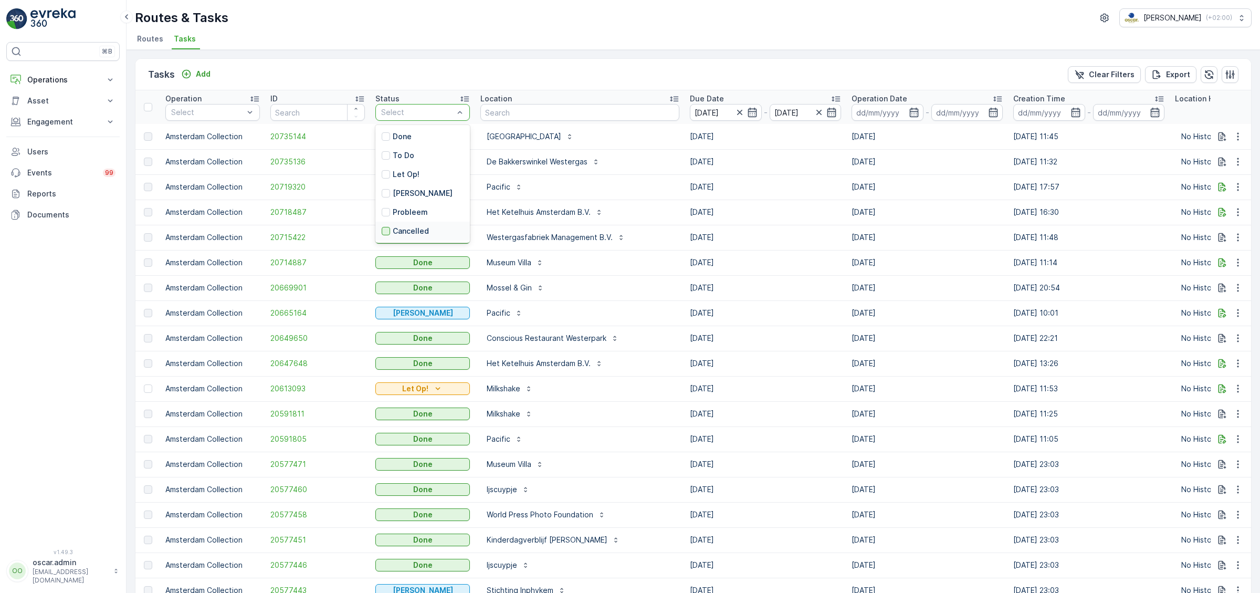
click at [385, 231] on div at bounding box center [386, 231] width 8 height 8
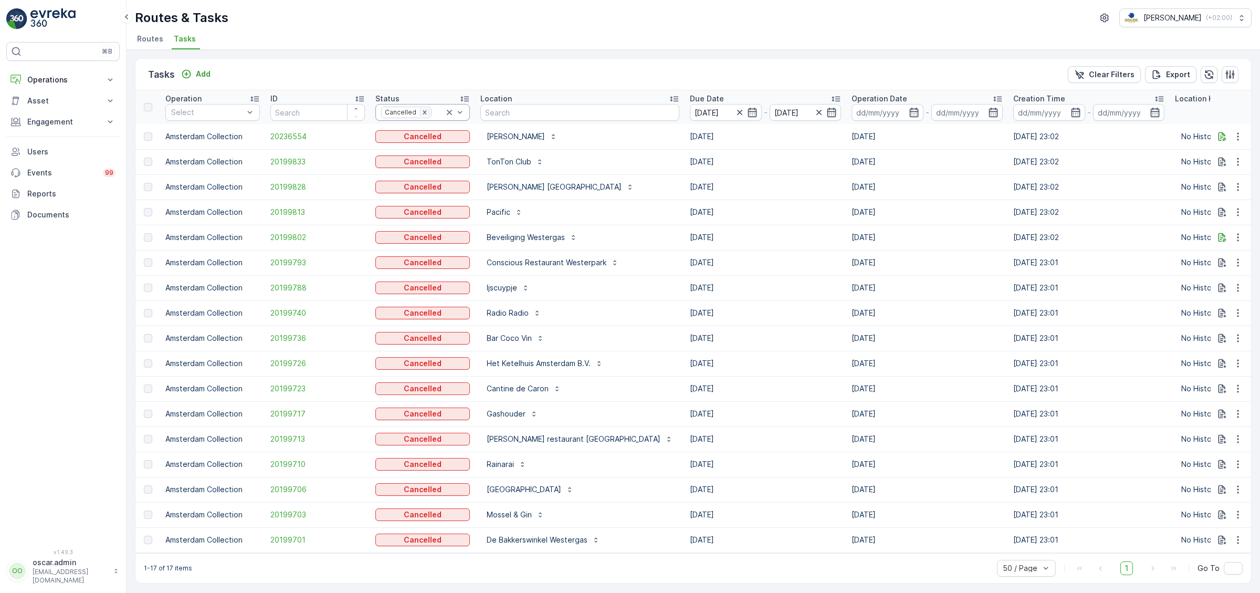
click at [422, 113] on icon "Remove Cancelled" at bounding box center [424, 112] width 7 height 7
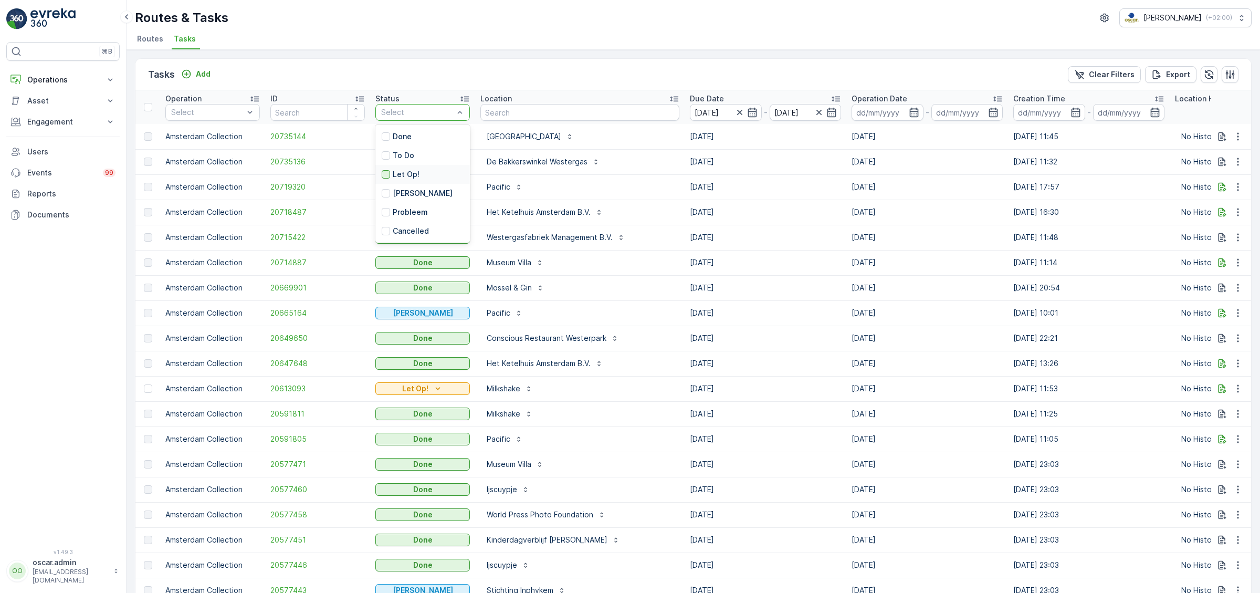
click at [386, 175] on div at bounding box center [386, 174] width 8 height 8
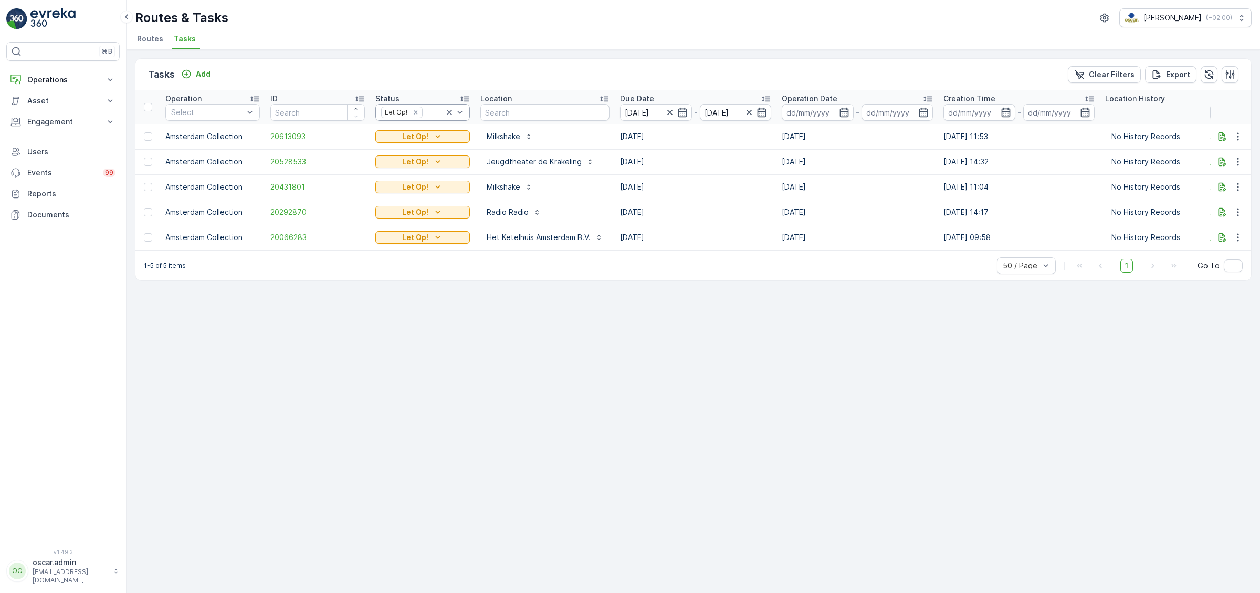
click at [447, 114] on icon at bounding box center [449, 112] width 5 height 5
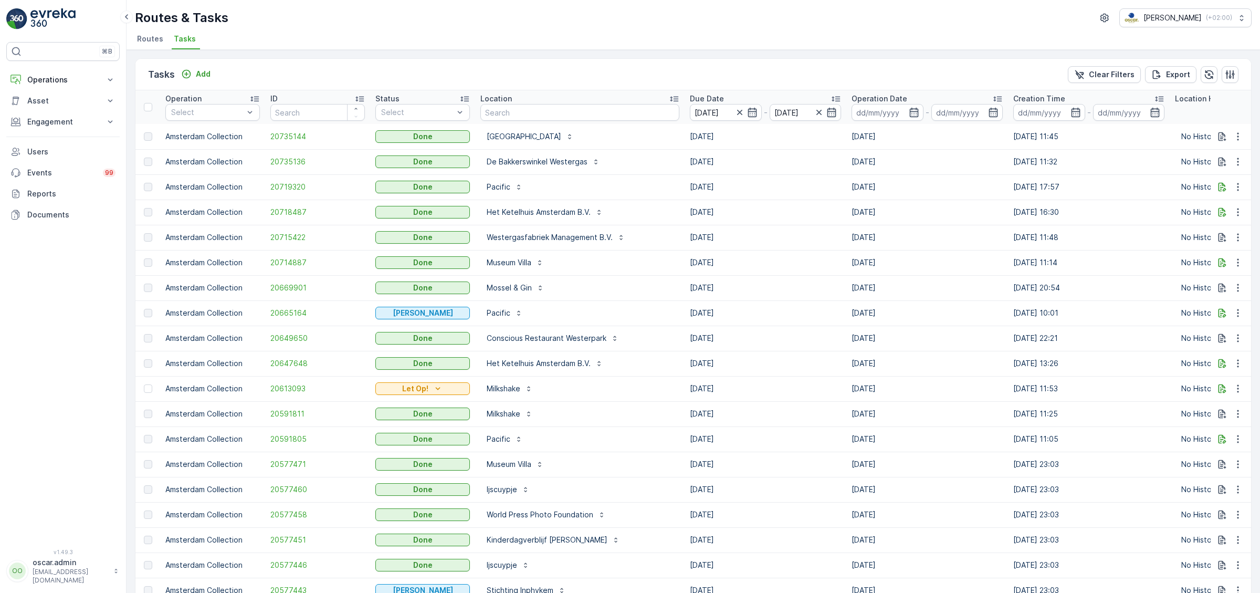
click at [1008, 175] on td "[DATE] 17:57" at bounding box center [1089, 186] width 162 height 25
click at [747, 109] on icon "button" at bounding box center [751, 112] width 9 height 9
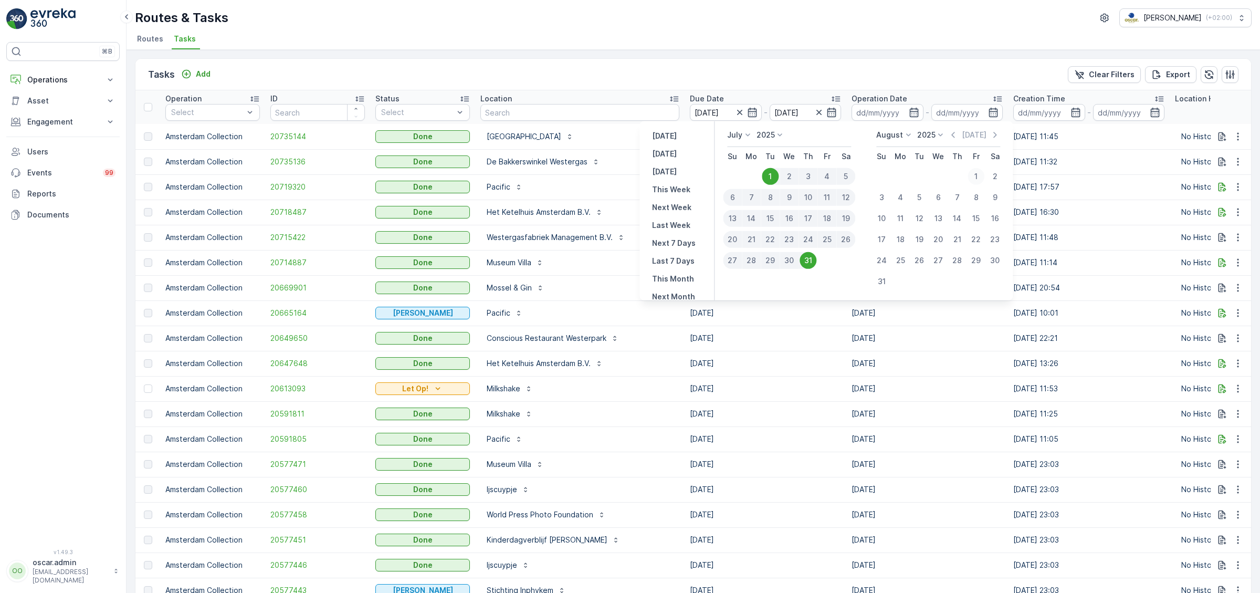
click at [972, 178] on div "1" at bounding box center [975, 176] width 17 height 17
type input "[DATE]"
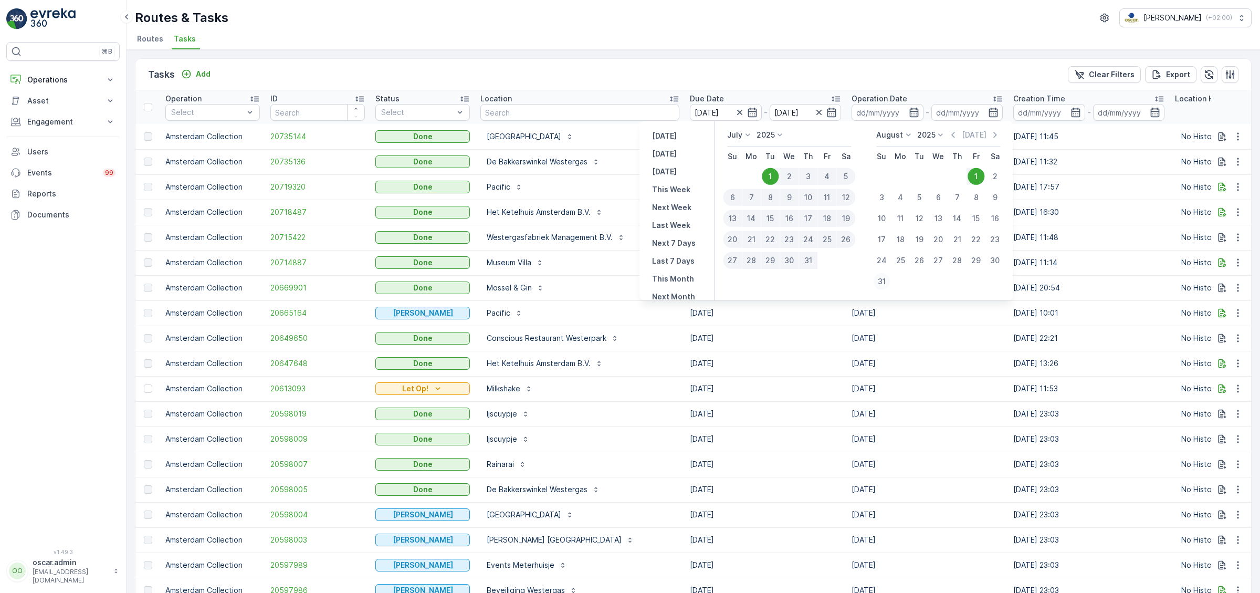
click at [880, 282] on div "31" at bounding box center [881, 281] width 17 height 17
type input "[DATE]"
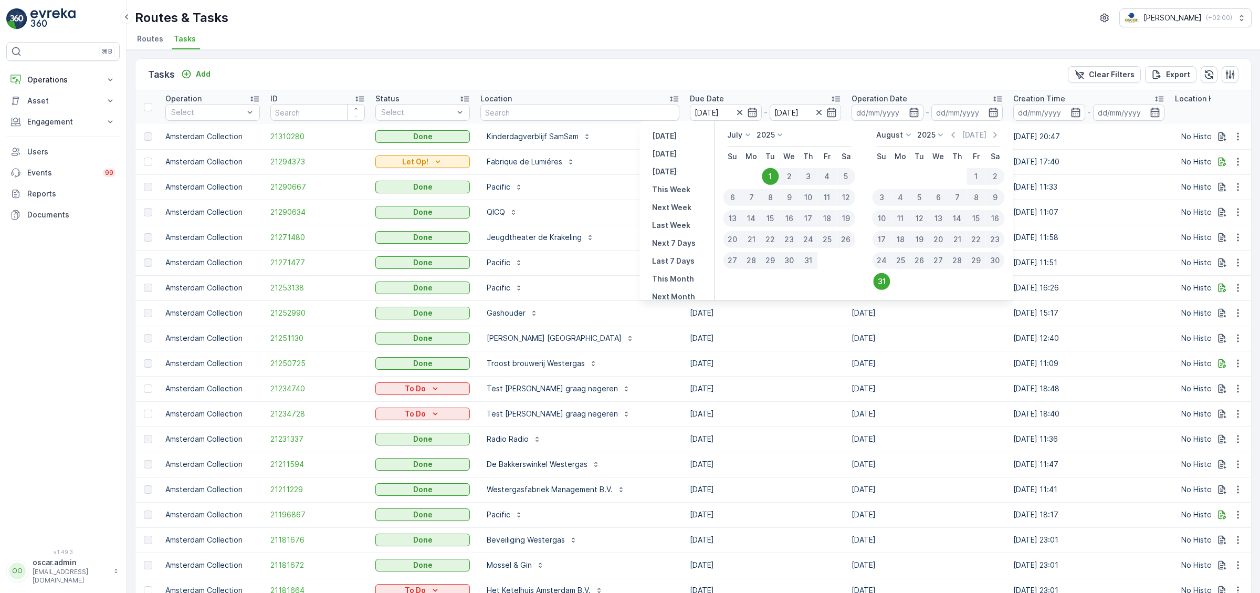
click at [768, 177] on div "1" at bounding box center [769, 176] width 17 height 17
type input "[DATE]"
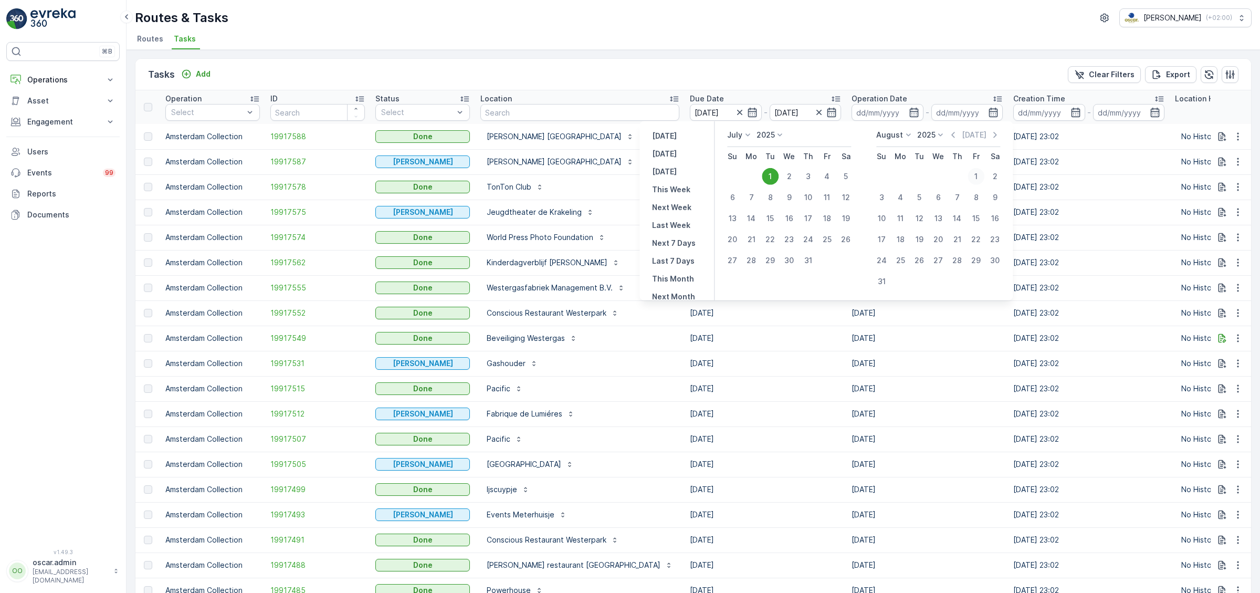
click at [974, 174] on div "1" at bounding box center [975, 176] width 17 height 17
type input "[DATE]"
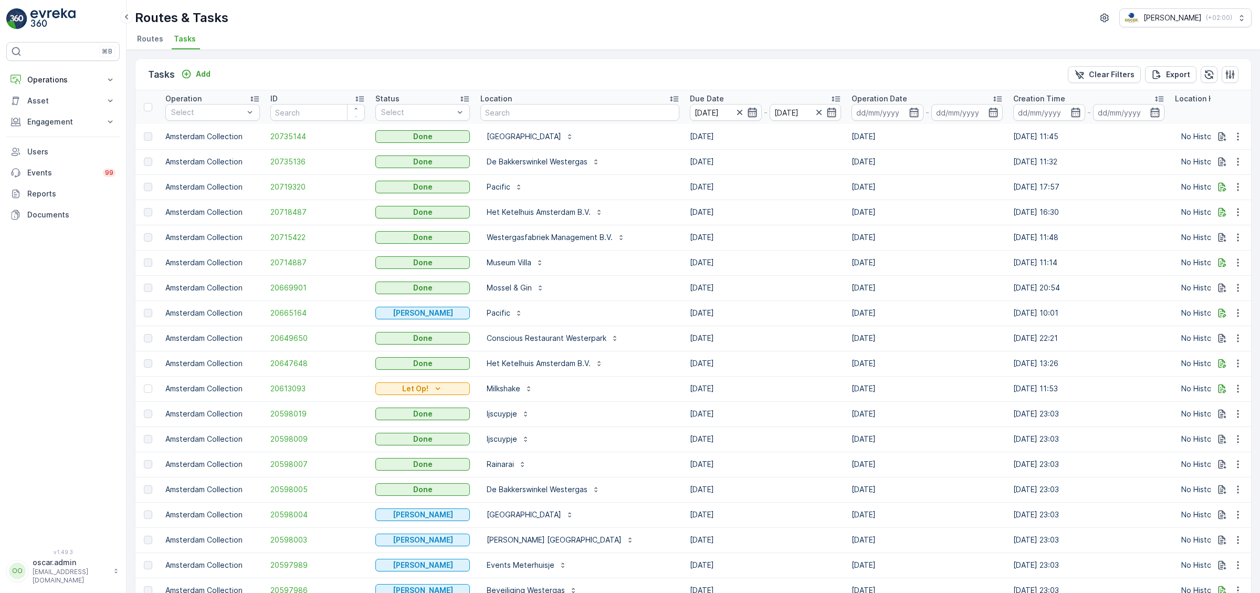
click at [747, 112] on icon "button" at bounding box center [751, 112] width 9 height 9
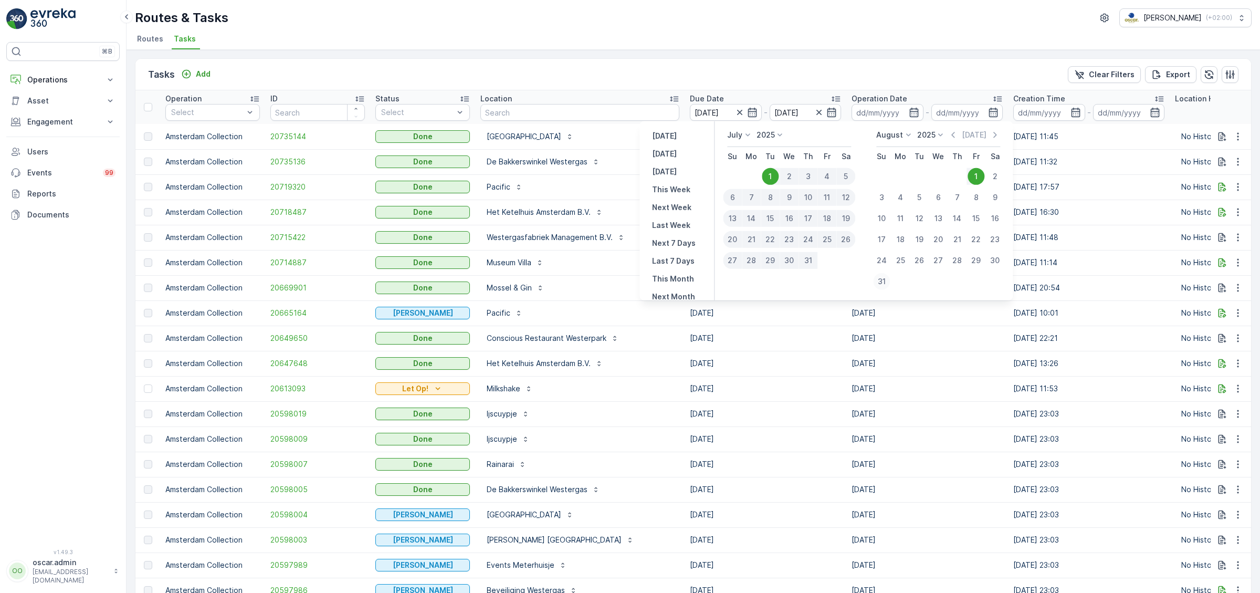
click at [875, 283] on div "31" at bounding box center [881, 281] width 17 height 17
type input "[DATE]"
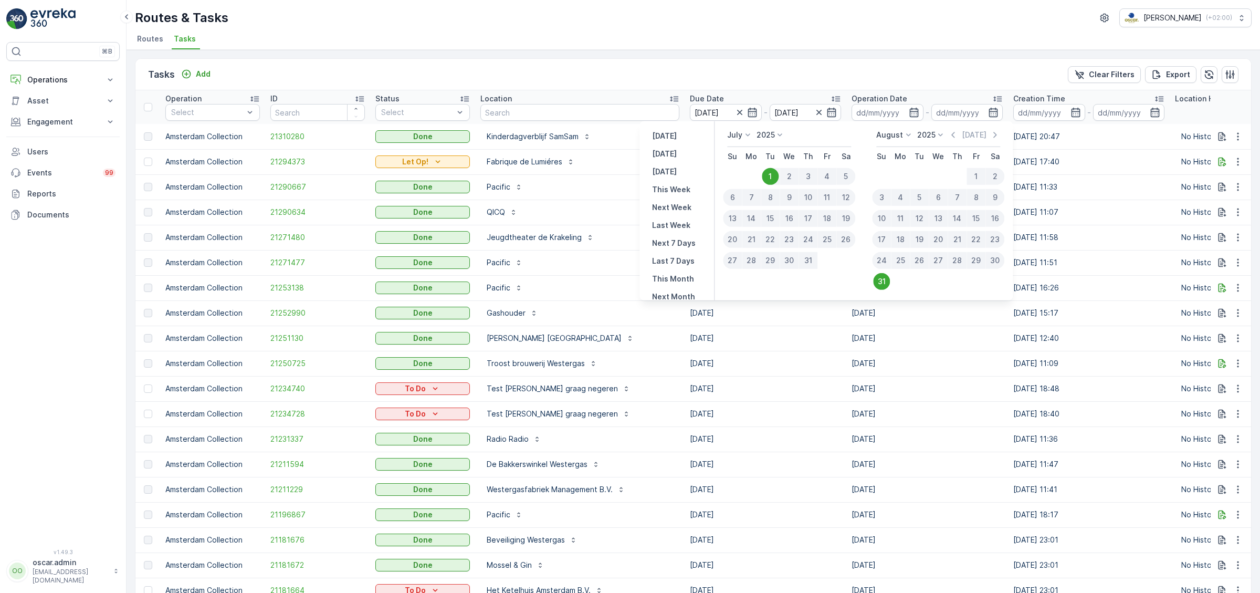
click at [969, 177] on div "1" at bounding box center [975, 176] width 19 height 17
type input "[DATE]"
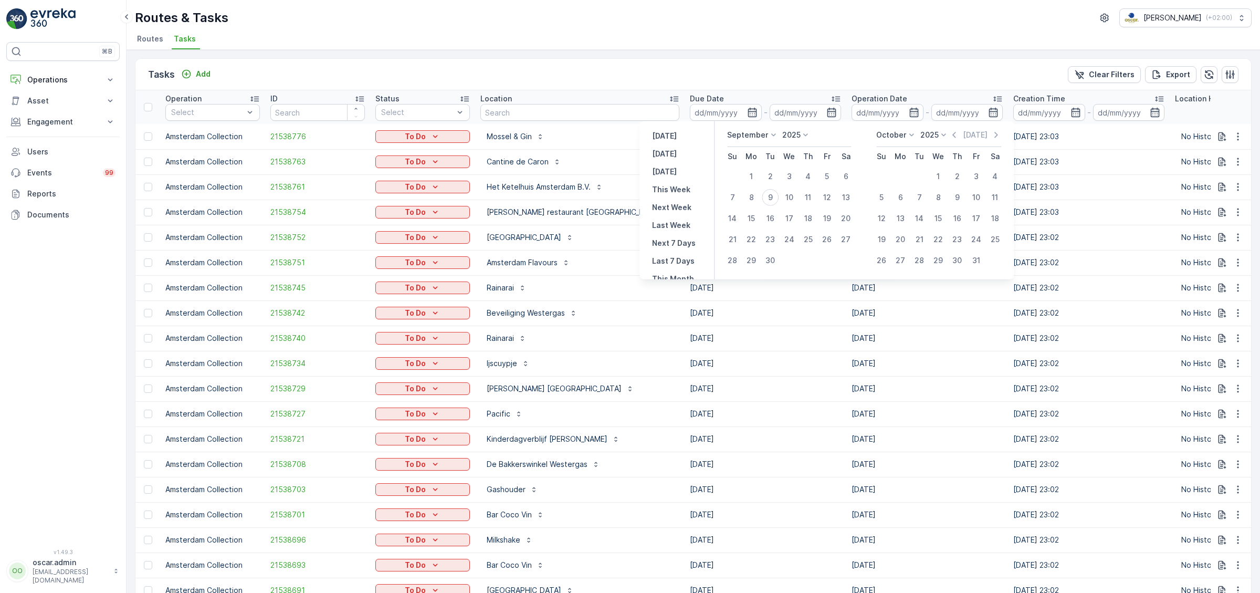
click at [754, 134] on p "September" at bounding box center [747, 135] width 41 height 10
click at [751, 206] on span "August" at bounding box center [745, 205] width 25 height 10
click at [830, 173] on div "1" at bounding box center [826, 176] width 17 height 17
type input "[DATE]"
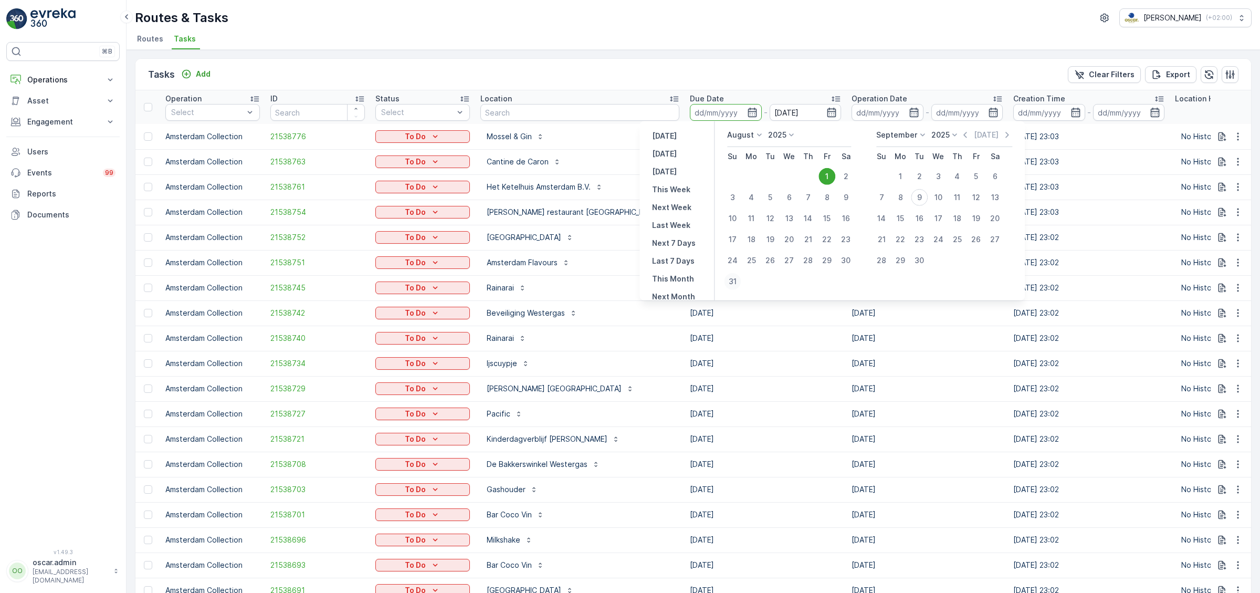
click at [736, 285] on div "31" at bounding box center [732, 281] width 17 height 17
type input "[DATE]"
click at [827, 173] on div "1" at bounding box center [826, 176] width 17 height 17
type input "[DATE]"
click at [729, 282] on div "31" at bounding box center [732, 281] width 17 height 17
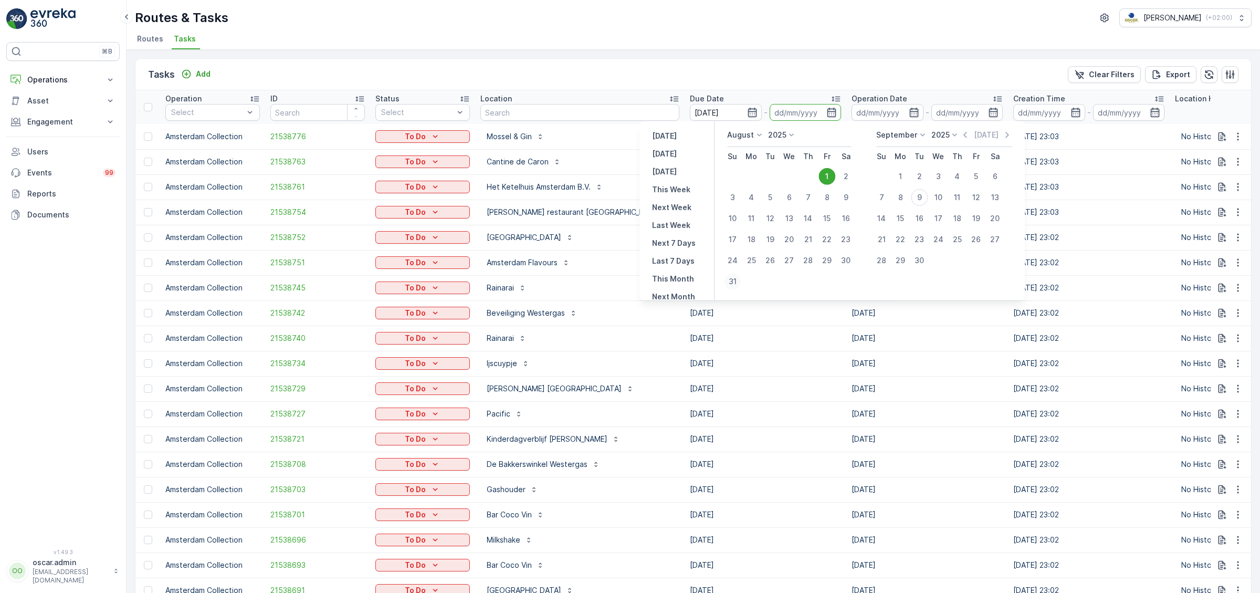
type input "[DATE]"
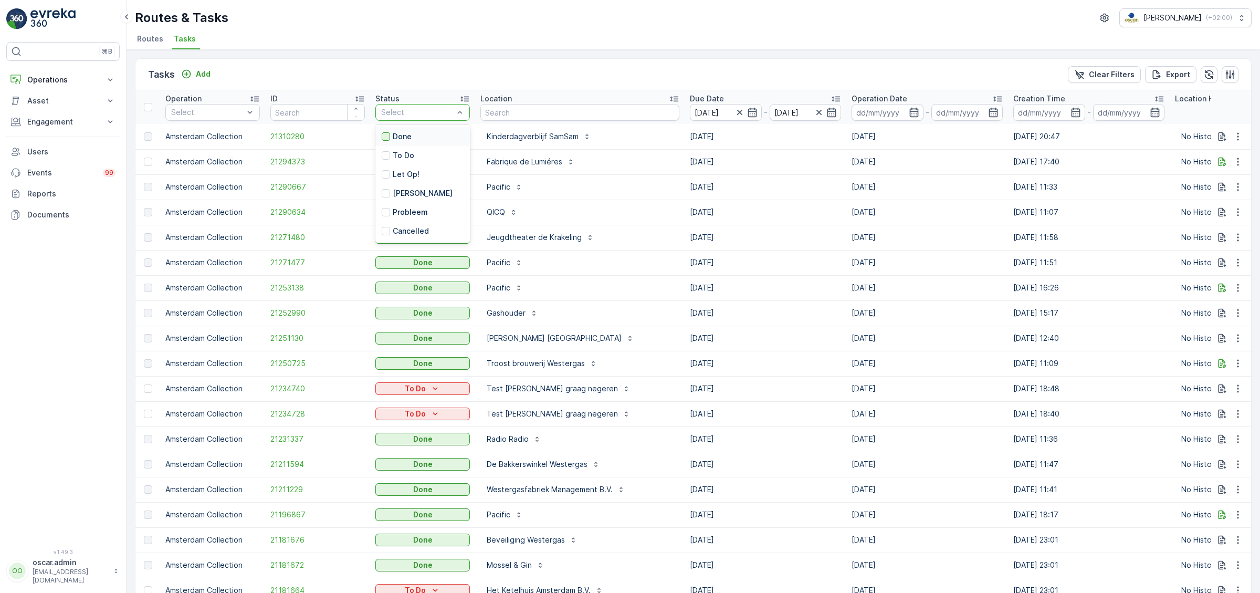
click at [388, 136] on div at bounding box center [386, 136] width 8 height 8
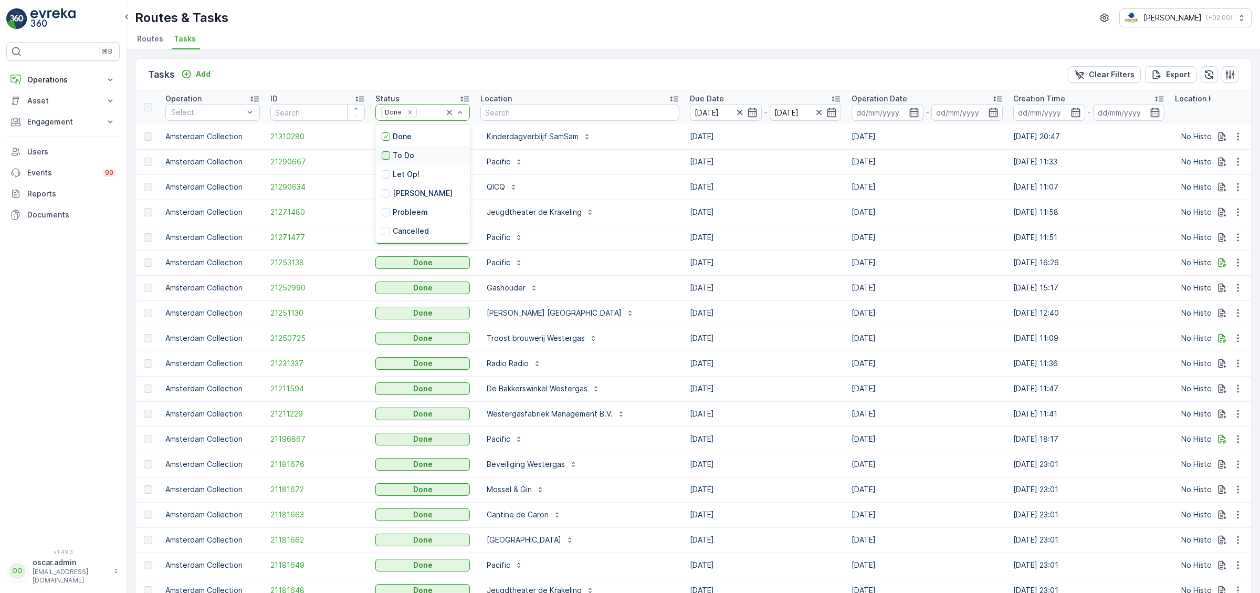
click at [389, 153] on div at bounding box center [386, 155] width 8 height 8
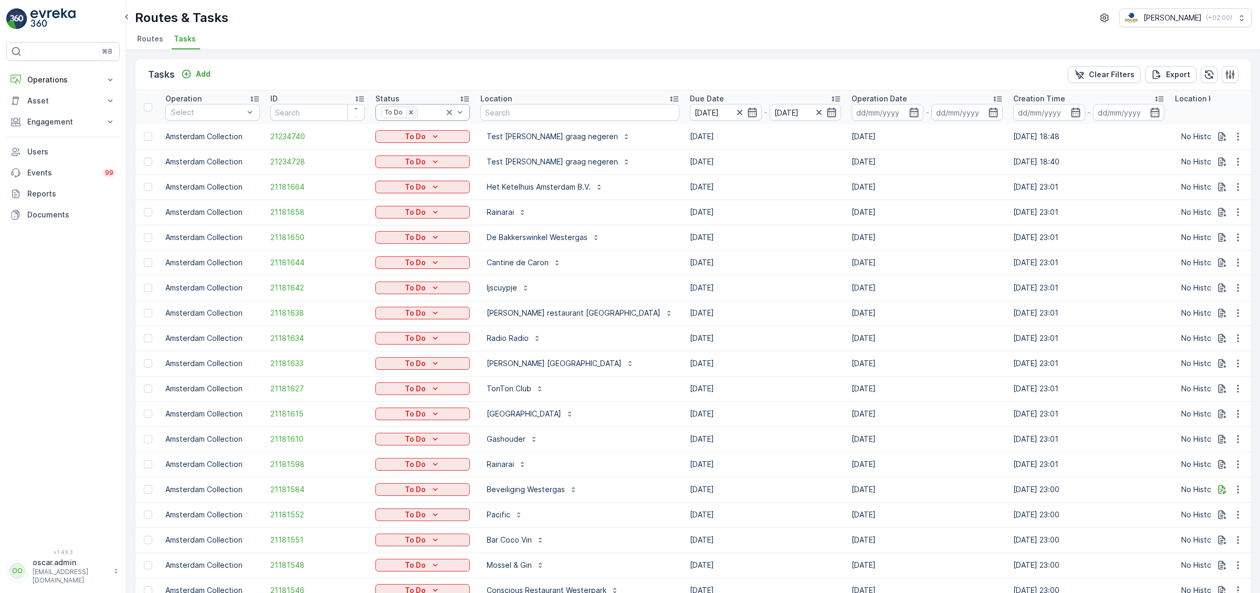
click at [409, 113] on icon "Remove To Do" at bounding box center [411, 112] width 4 height 4
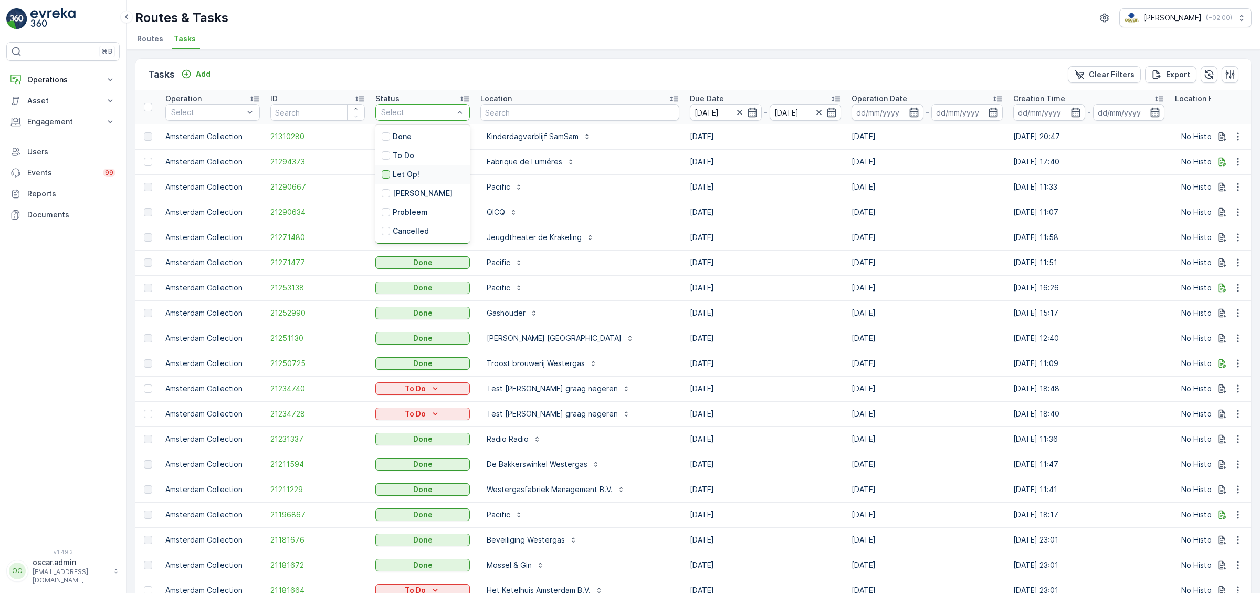
click at [385, 172] on div at bounding box center [386, 174] width 8 height 8
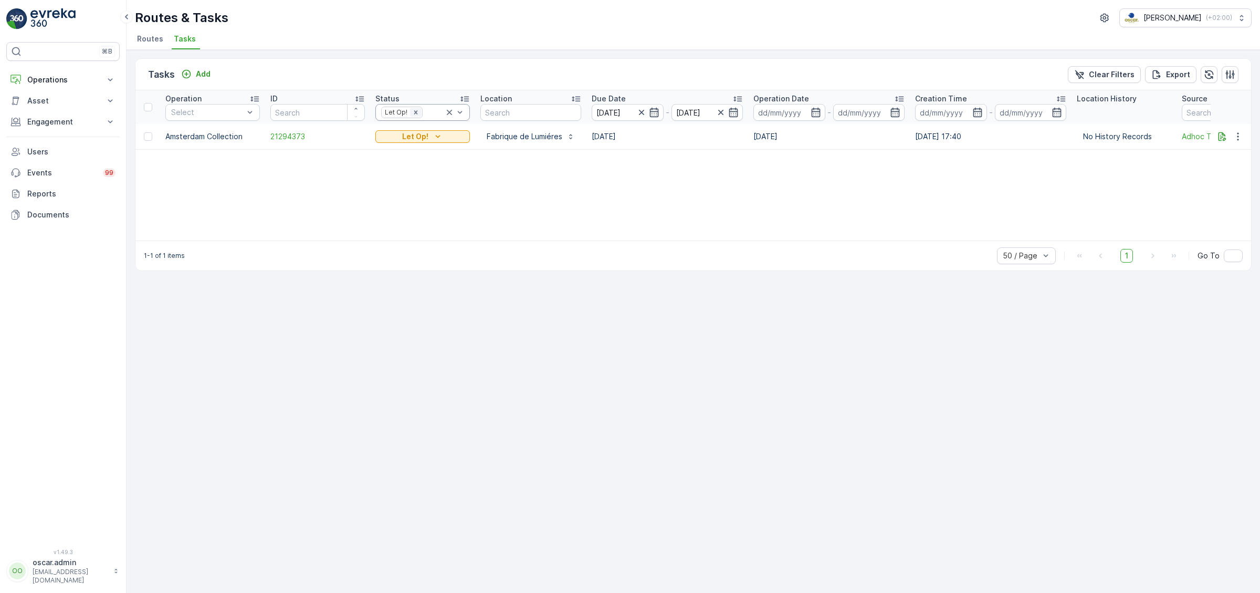
click at [414, 113] on icon "Remove Let Op!" at bounding box center [416, 112] width 4 height 4
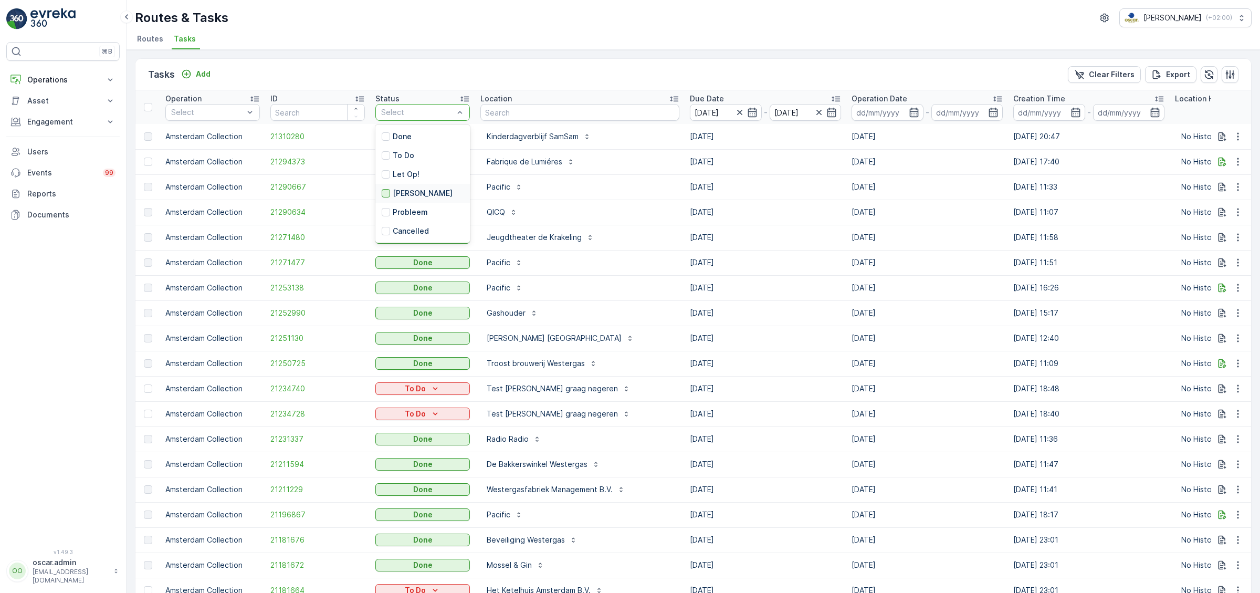
click at [386, 191] on div at bounding box center [386, 193] width 8 height 8
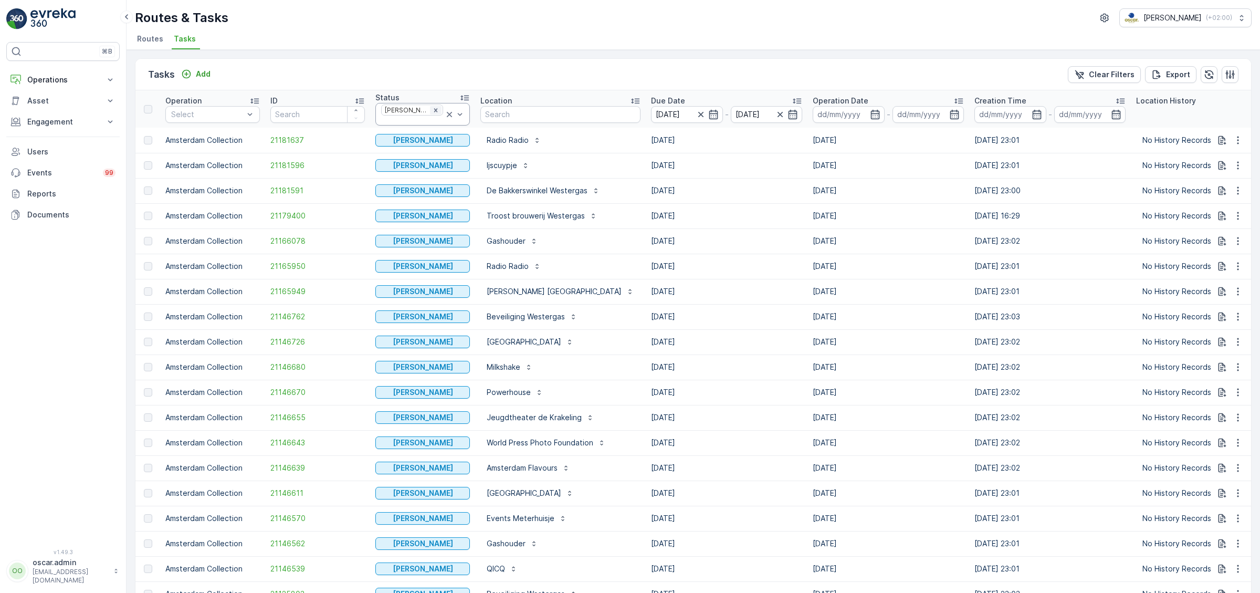
click at [432, 109] on icon "Remove Geen Afval" at bounding box center [435, 110] width 7 height 7
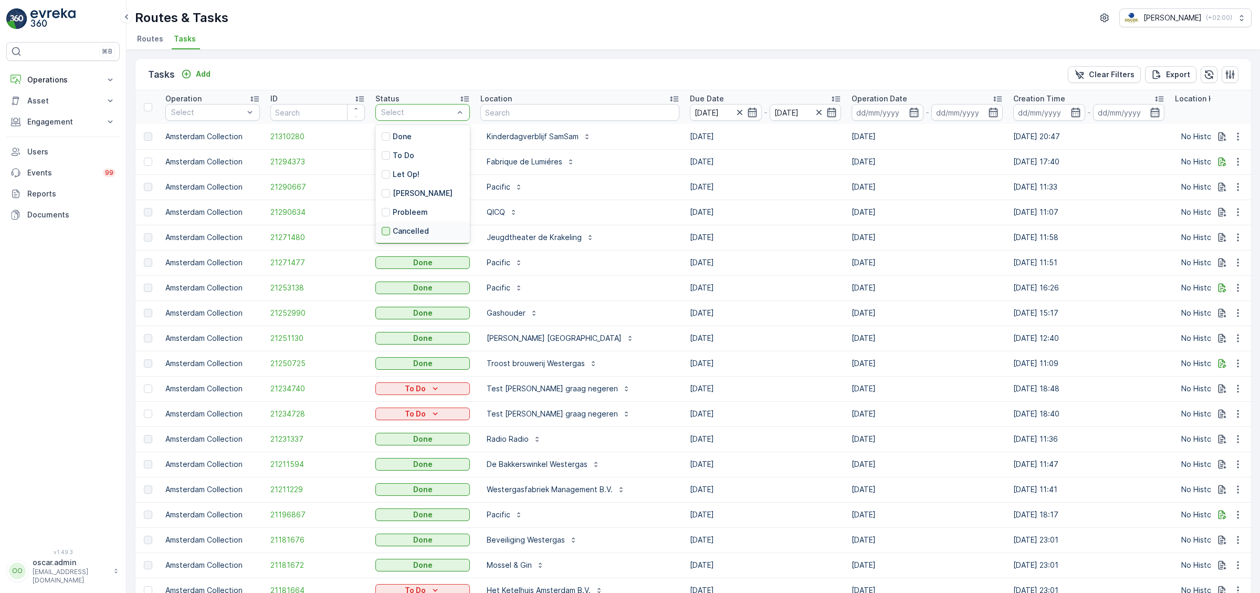
click at [386, 234] on div at bounding box center [386, 231] width 8 height 8
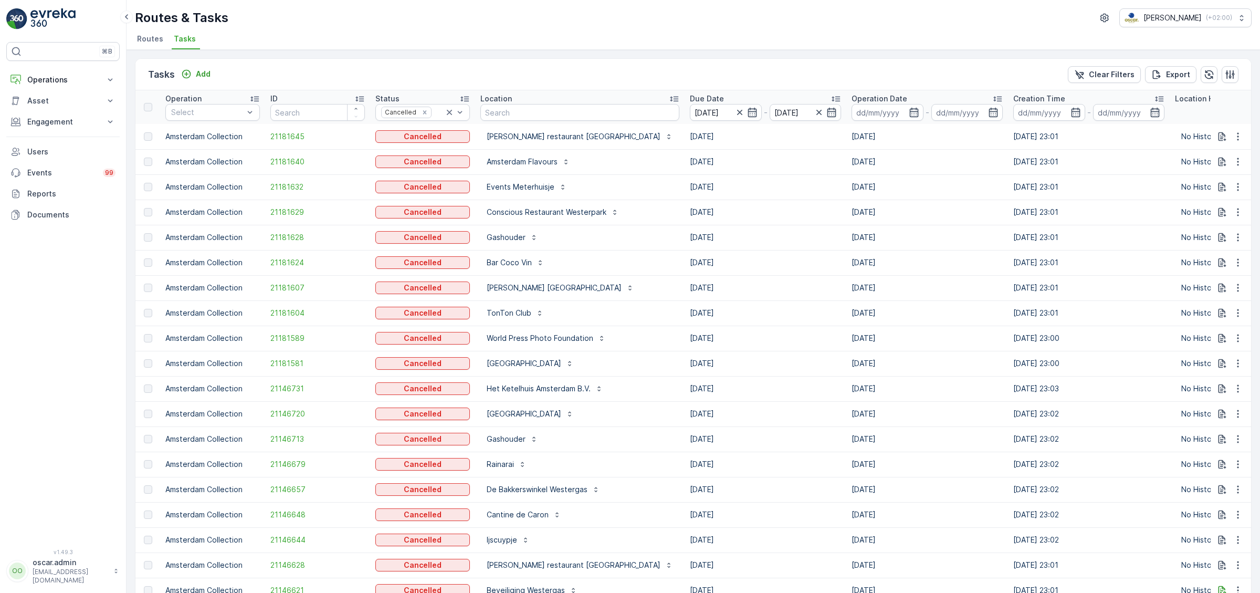
scroll to position [829, 0]
